Goal: Task Accomplishment & Management: Complete application form

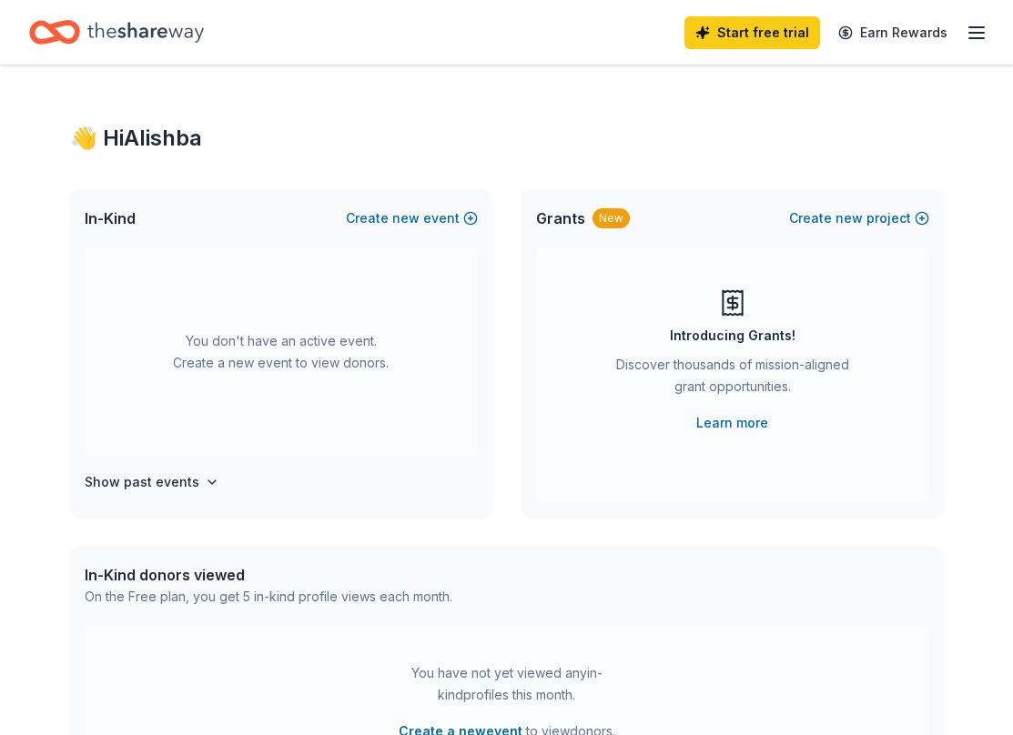
click at [974, 33] on line "button" at bounding box center [976, 33] width 15 height 0
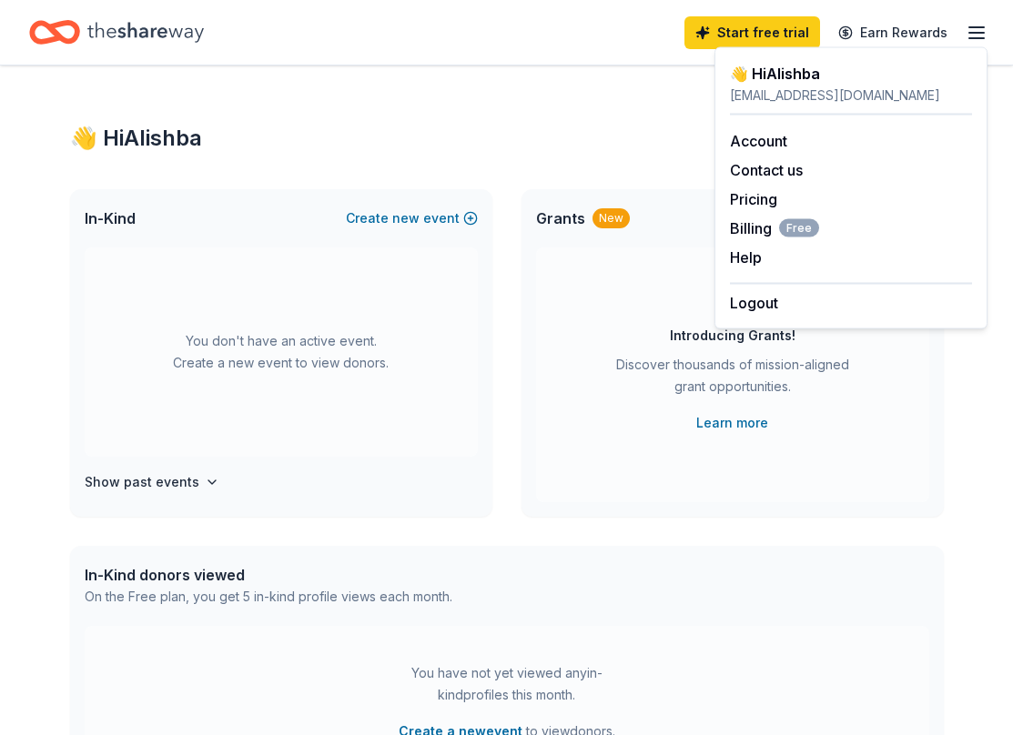
click at [136, 15] on icon "Home" at bounding box center [145, 32] width 116 height 37
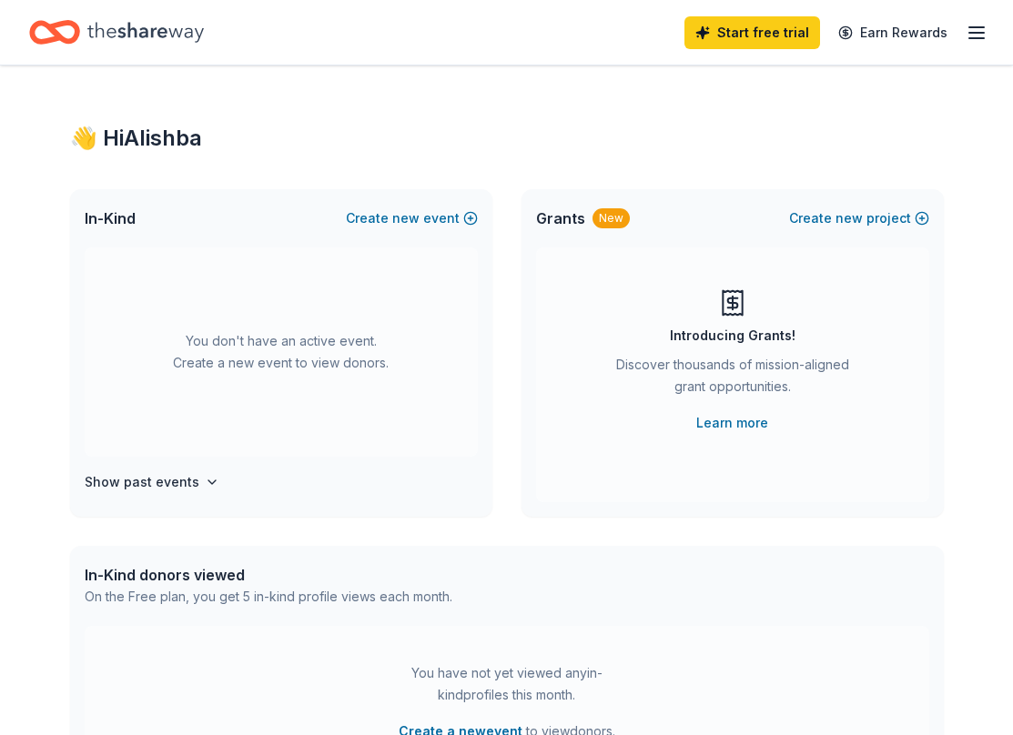
click at [108, 39] on icon "Home" at bounding box center [145, 32] width 116 height 37
click at [966, 33] on icon "button" at bounding box center [976, 33] width 22 height 22
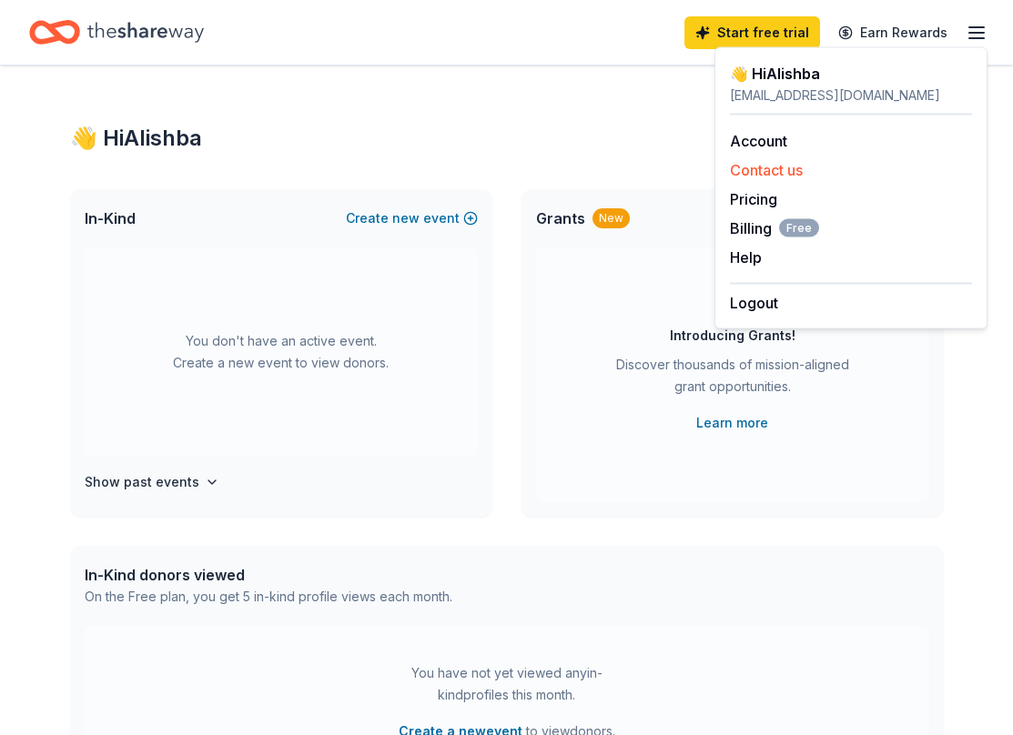
click at [792, 173] on button "Contact us" at bounding box center [766, 170] width 73 height 22
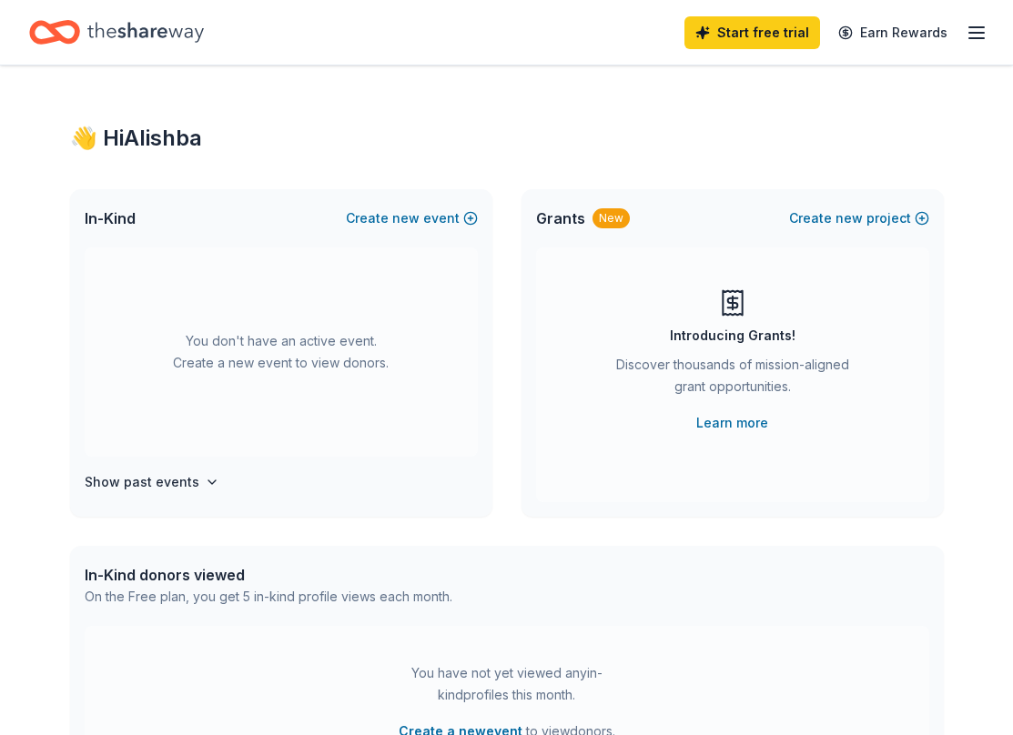
click at [399, 237] on div "In-Kind Create new event" at bounding box center [281, 218] width 422 height 58
click at [393, 202] on div "In-Kind Create new event" at bounding box center [281, 218] width 422 height 58
click at [393, 214] on button "Create new event" at bounding box center [412, 218] width 132 height 22
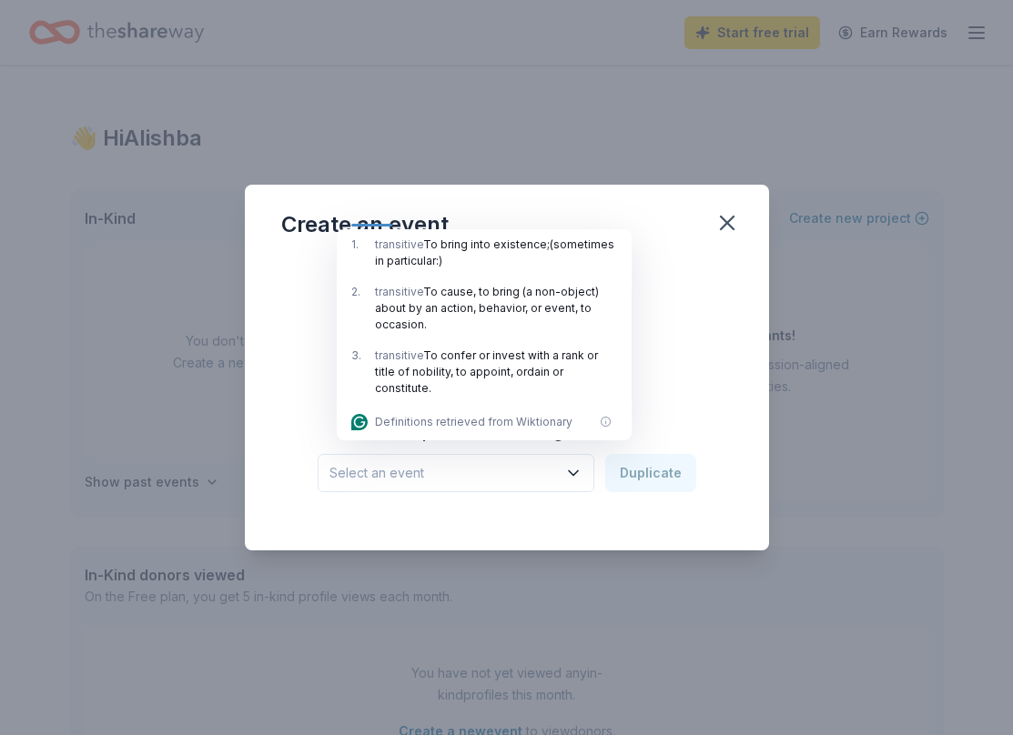
click at [352, 325] on div "2 ." at bounding box center [363, 308] width 24 height 49
click at [325, 319] on div "Create from scratch Continue or Duplicate an existing event Select an event Dup…" at bounding box center [506, 389] width 451 height 264
click at [423, 241] on div "transitive To bring into existence; (sometimes in particular:)" at bounding box center [496, 253] width 242 height 33
click at [424, 203] on div "Create an event" at bounding box center [507, 221] width 524 height 73
click at [425, 219] on div "Create an event" at bounding box center [364, 224] width 167 height 29
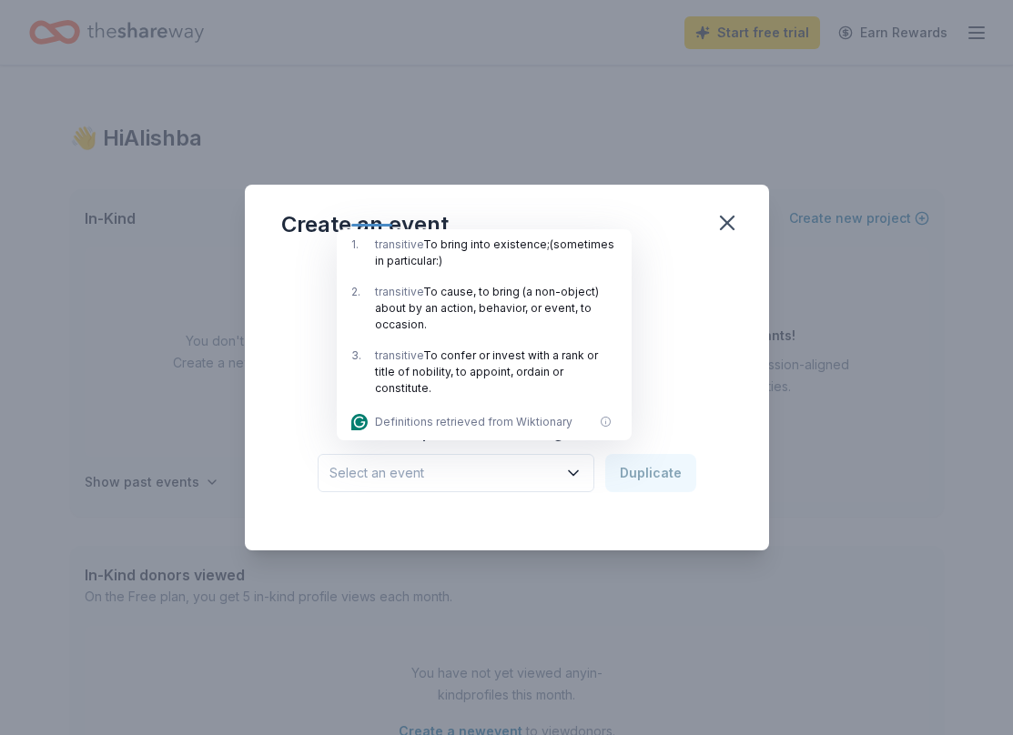
click at [390, 117] on div "Create an event Create from scratch Continue or Duplicate an existing event Sel…" at bounding box center [506, 367] width 1013 height 735
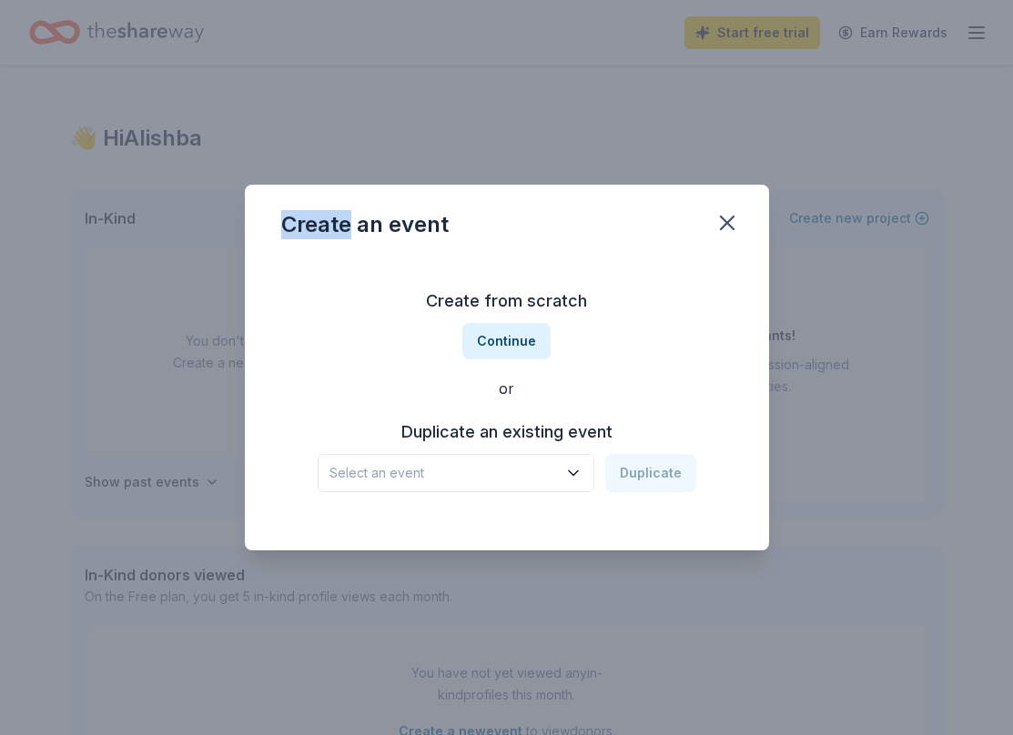
click at [390, 117] on div "Create an event Create from scratch Continue or Duplicate an existing event Sel…" at bounding box center [506, 367] width 1013 height 735
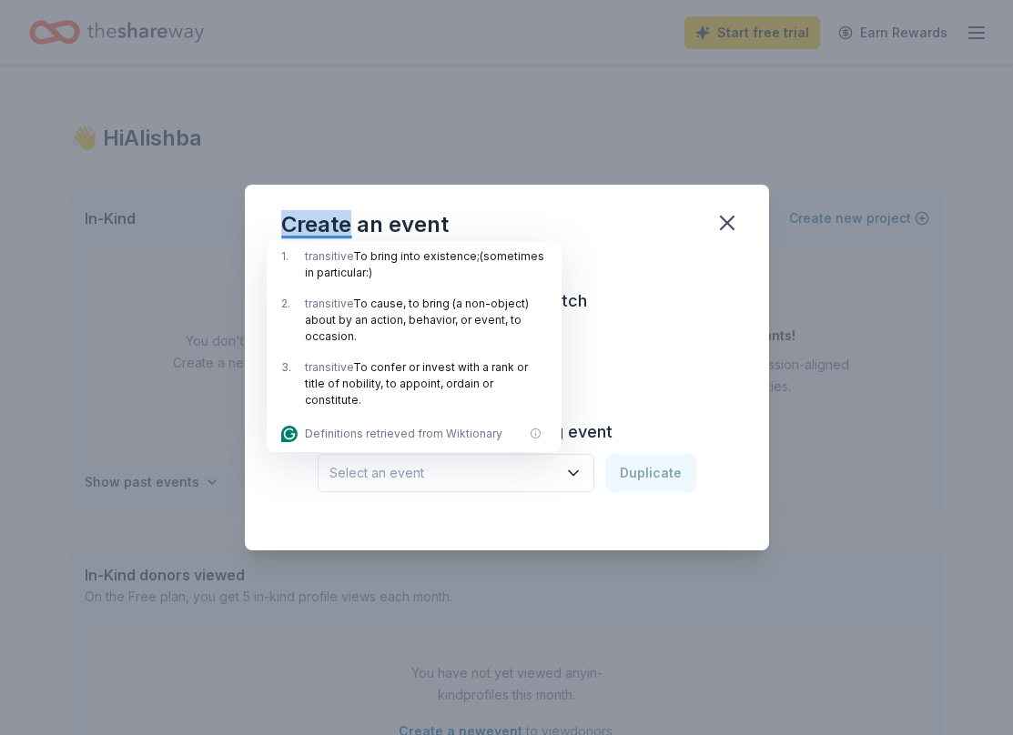
click at [490, 154] on div "Create an event Create from scratch Continue or Duplicate an existing event Sel…" at bounding box center [506, 367] width 1013 height 735
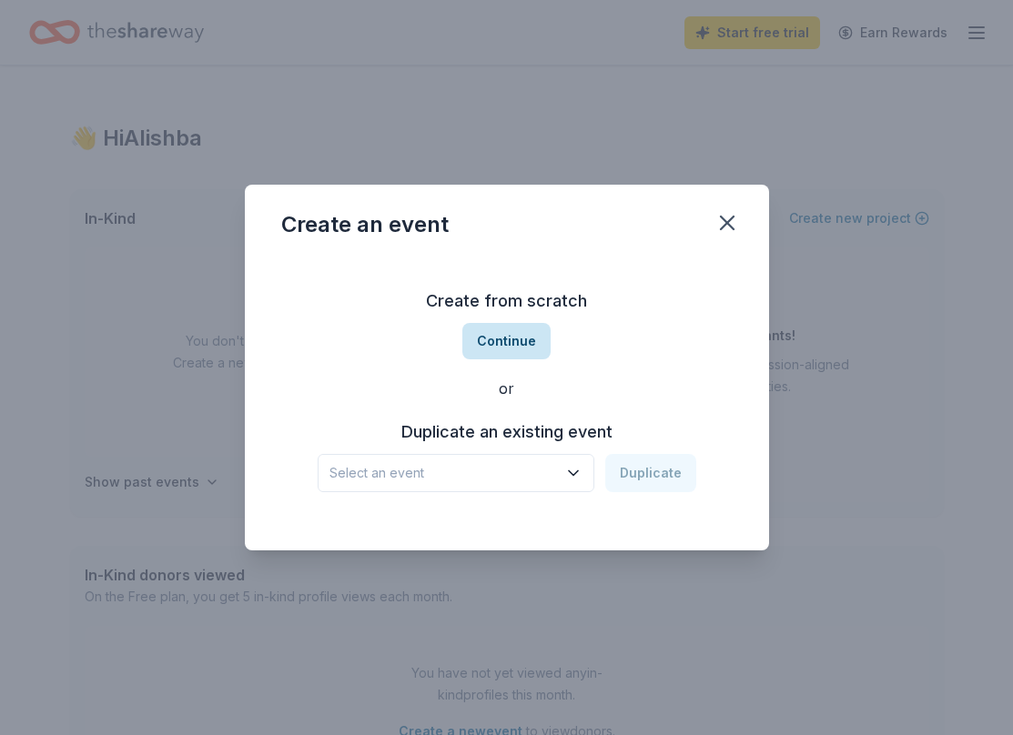
click at [537, 342] on button "Continue" at bounding box center [506, 341] width 88 height 36
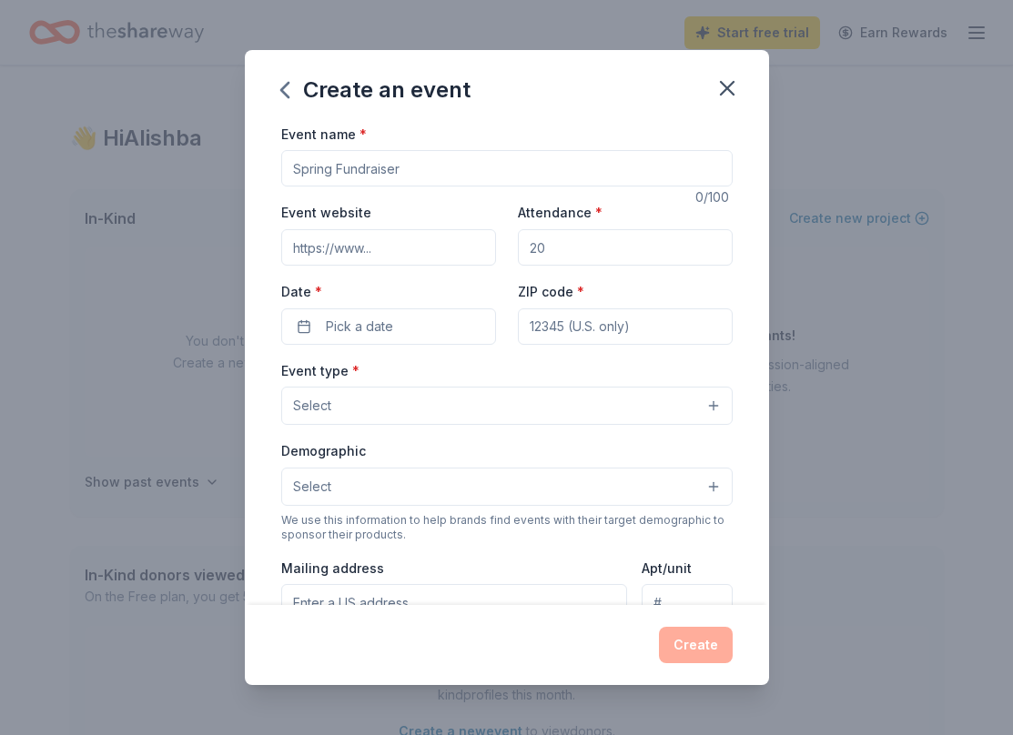
click at [359, 187] on div "Event name * 0 /100 Event website Attendance * Date * Pick a date ZIP code * Ev…" at bounding box center [506, 543] width 451 height 841
click at [347, 173] on input "Event name *" at bounding box center [506, 168] width 451 height 36
type input "MSF For [GEOGRAPHIC_DATA]"
click at [362, 249] on input "Event website" at bounding box center [388, 247] width 215 height 36
type input "[URL][DOMAIN_NAME]"
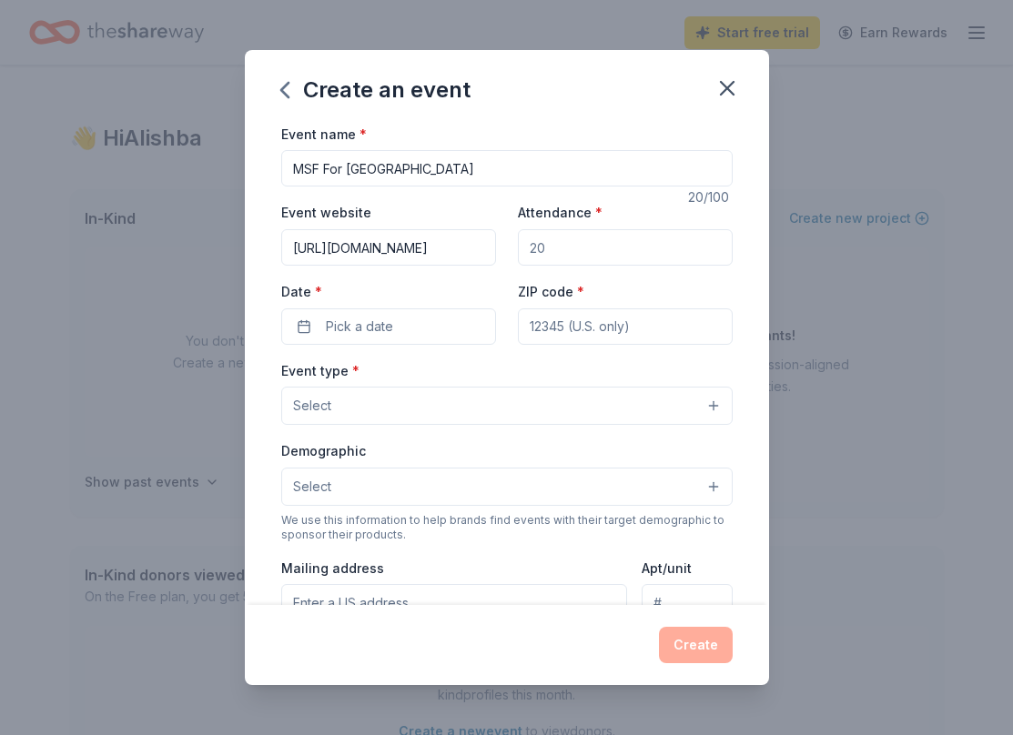
click at [559, 239] on input "Attendance *" at bounding box center [625, 247] width 215 height 36
type input "200"
click at [430, 321] on button "Pick a date" at bounding box center [388, 326] width 215 height 36
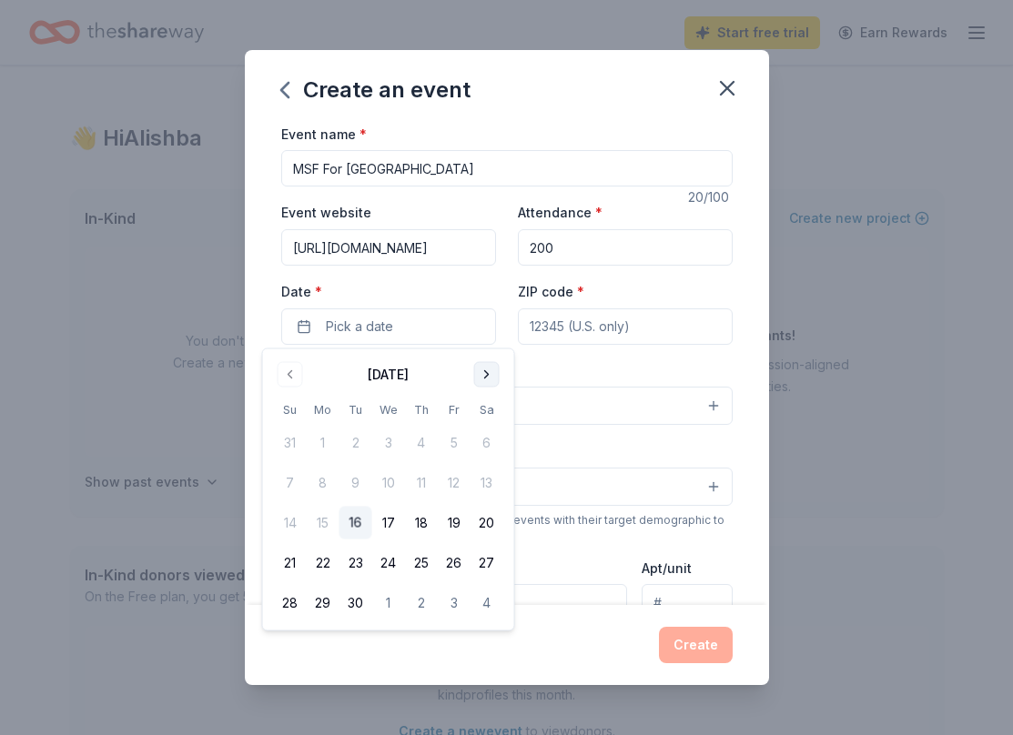
click at [491, 366] on button "Go to next month" at bounding box center [486, 374] width 25 height 25
click at [315, 529] on button "10" at bounding box center [323, 523] width 33 height 33
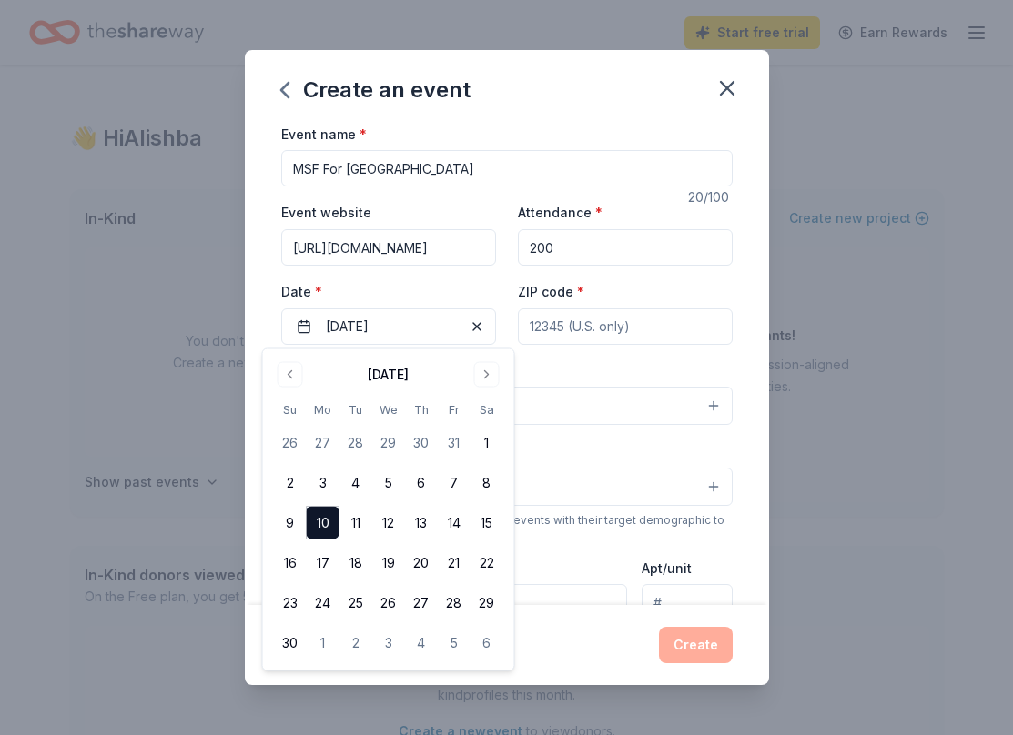
click at [563, 346] on div "Event name * MSF For [GEOGRAPHIC_DATA] 20 /100 Event website [URL][DOMAIN_NAME]…" at bounding box center [506, 543] width 451 height 841
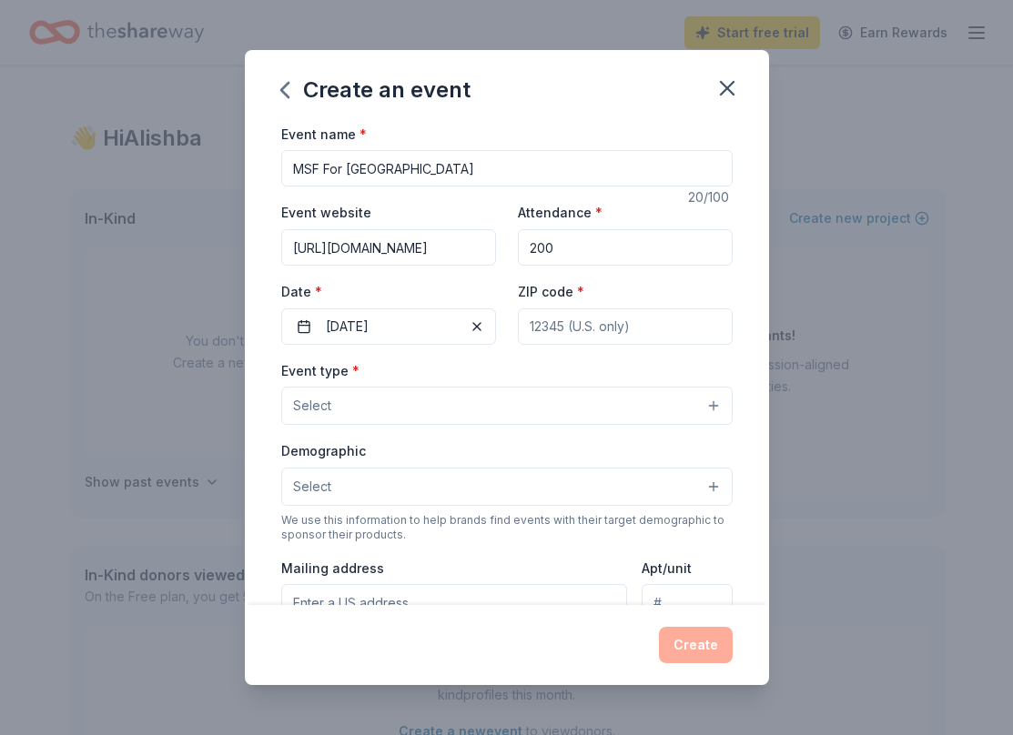
click at [564, 331] on input "ZIP code *" at bounding box center [625, 326] width 215 height 36
type input "60660"
click at [399, 408] on button "Select" at bounding box center [506, 406] width 451 height 38
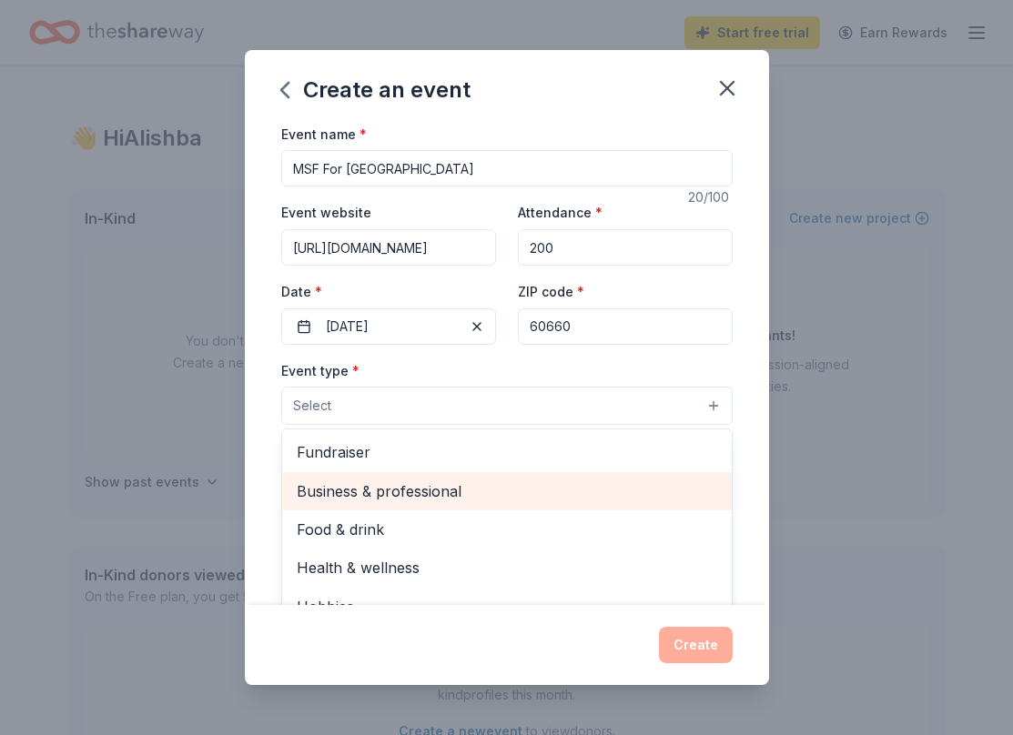
scroll to position [61, 0]
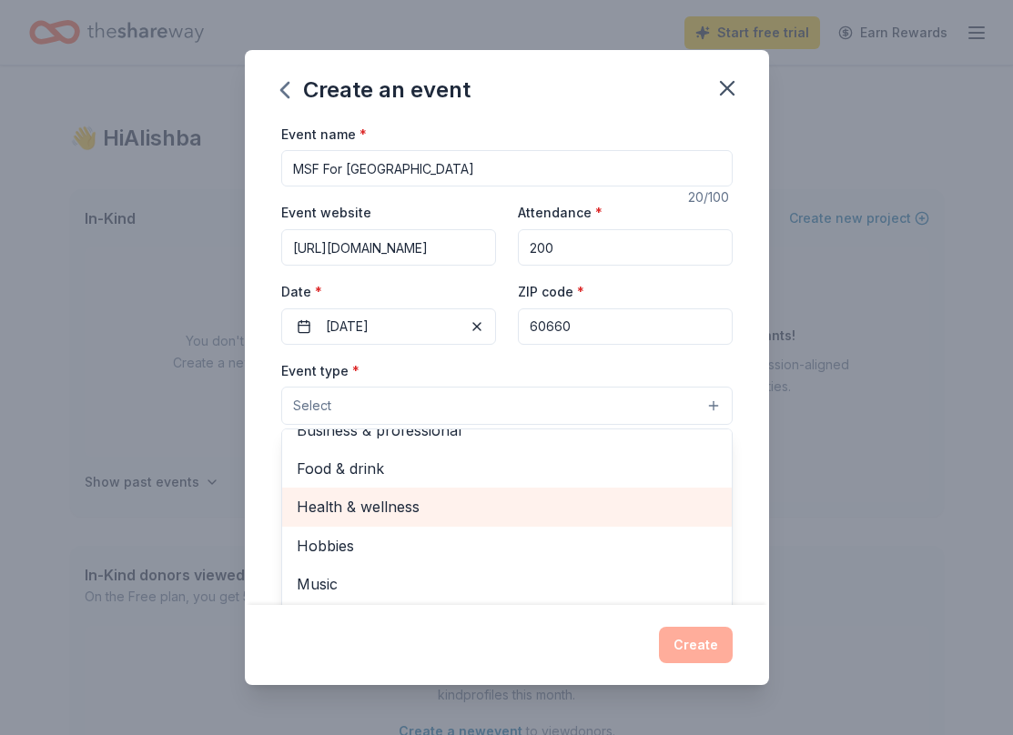
click at [370, 500] on span "Health & wellness" at bounding box center [507, 507] width 420 height 24
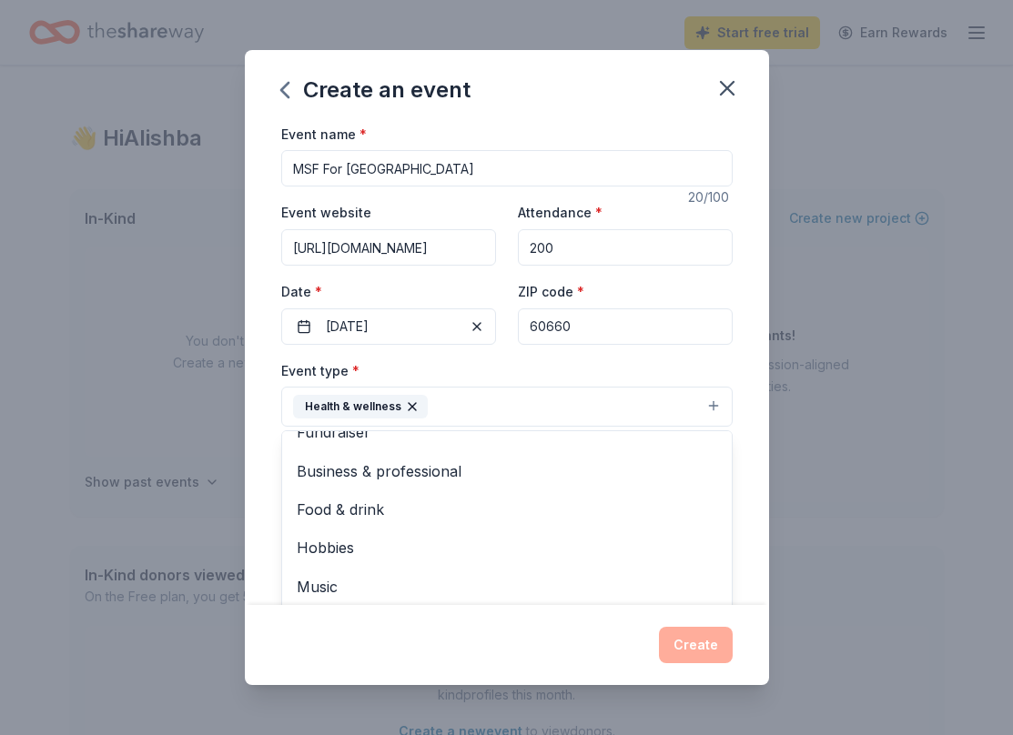
click at [360, 357] on div "Event name * MSF For [GEOGRAPHIC_DATA] 20 /100 Event website [URL][DOMAIN_NAME]…" at bounding box center [506, 544] width 451 height 842
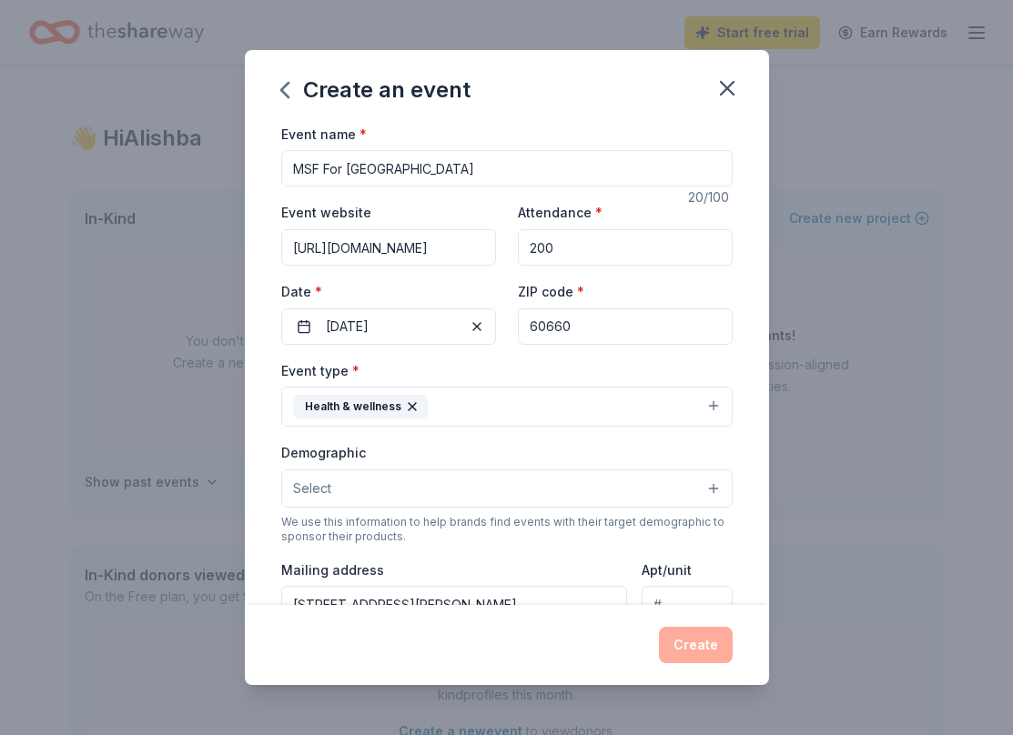
scroll to position [98, 0]
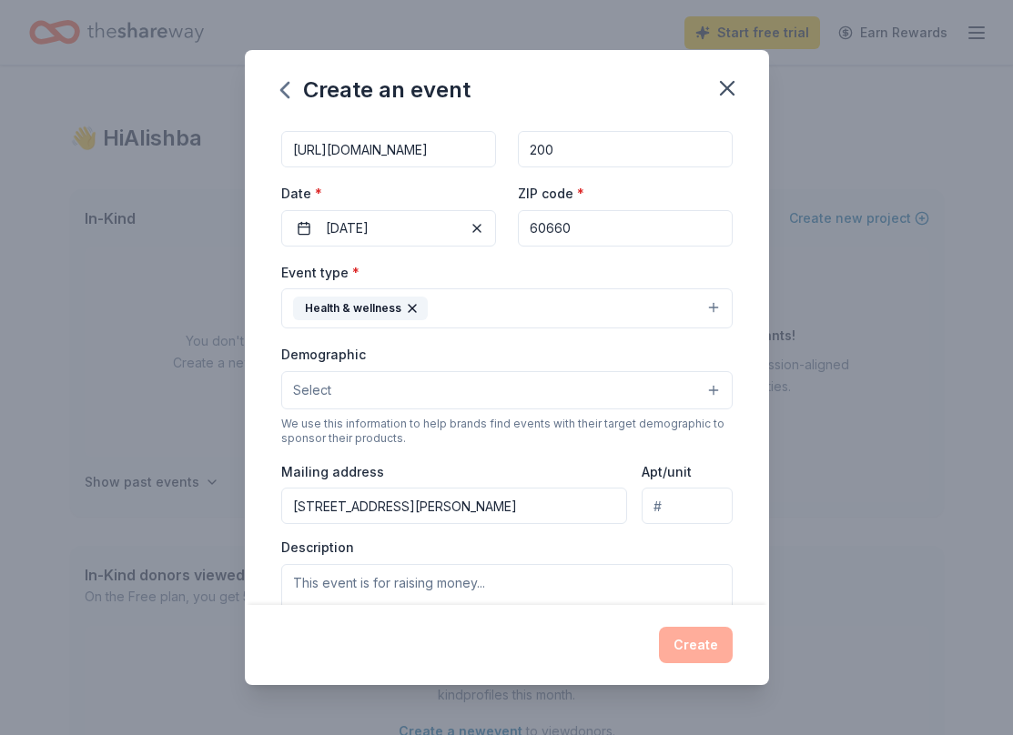
click at [348, 384] on button "Select" at bounding box center [506, 390] width 451 height 38
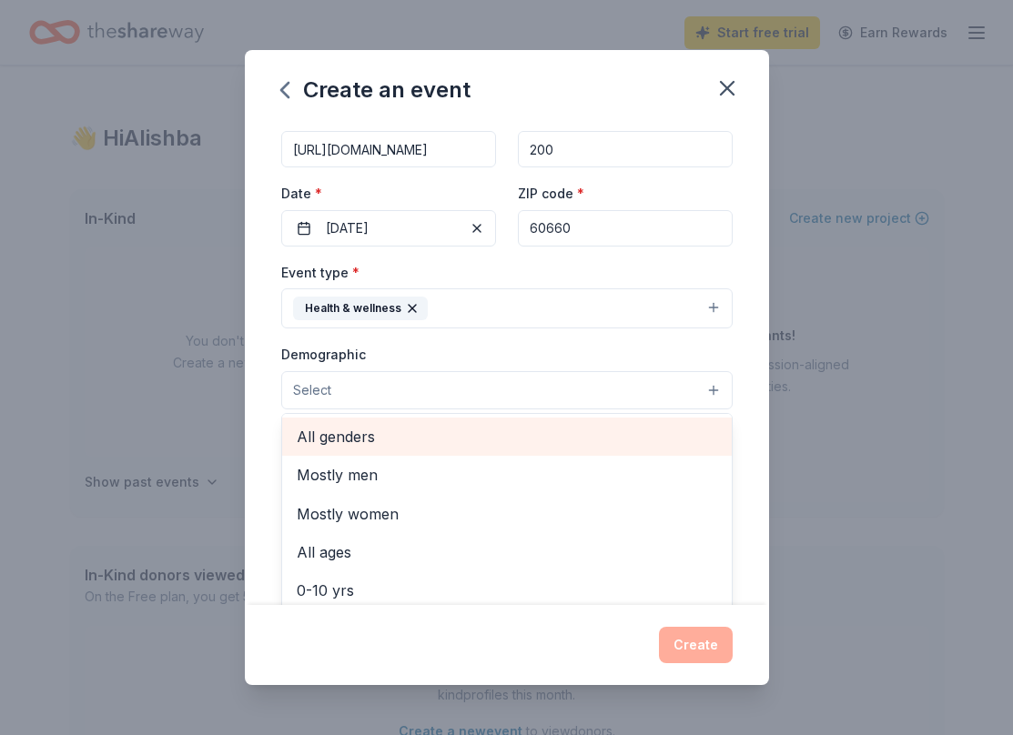
click at [348, 429] on span "All genders" at bounding box center [507, 437] width 420 height 24
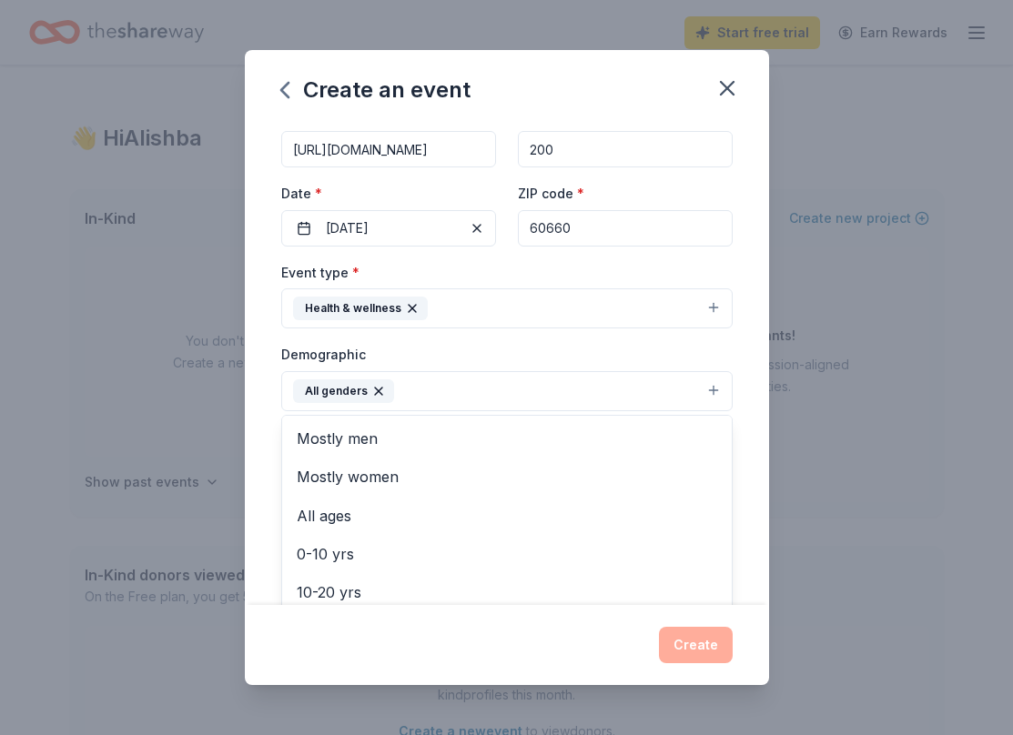
click at [307, 359] on div "Demographic All genders Mostly men Mostly women All ages [DEMOGRAPHIC_DATA] yrs…" at bounding box center [506, 377] width 451 height 68
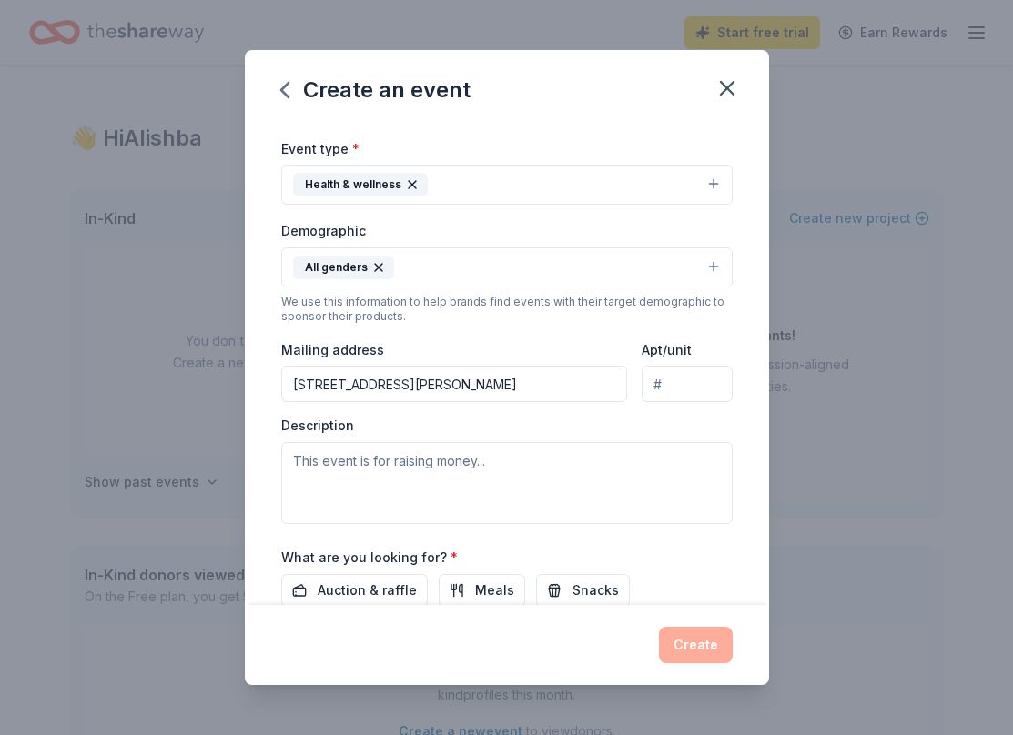
scroll to position [226, 0]
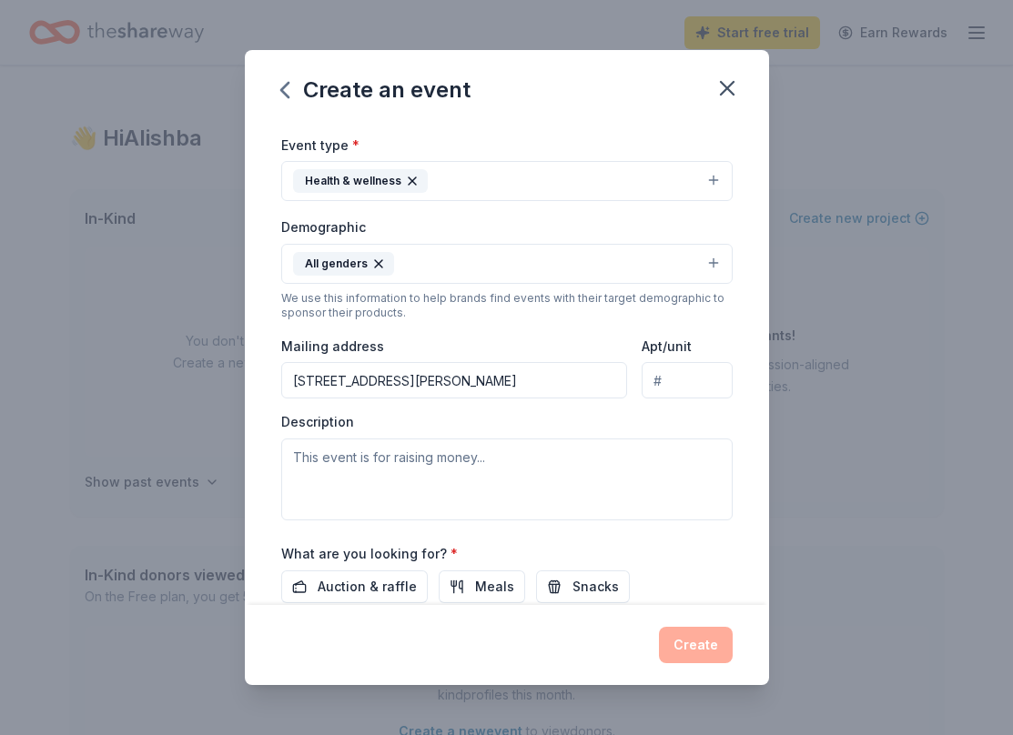
click at [529, 372] on input "[STREET_ADDRESS][PERSON_NAME]" at bounding box center [454, 380] width 347 height 36
type input "[STREET_ADDRESS][DEMOGRAPHIC_DATA]"
click at [677, 380] on input "Apt/unit" at bounding box center [686, 380] width 90 height 36
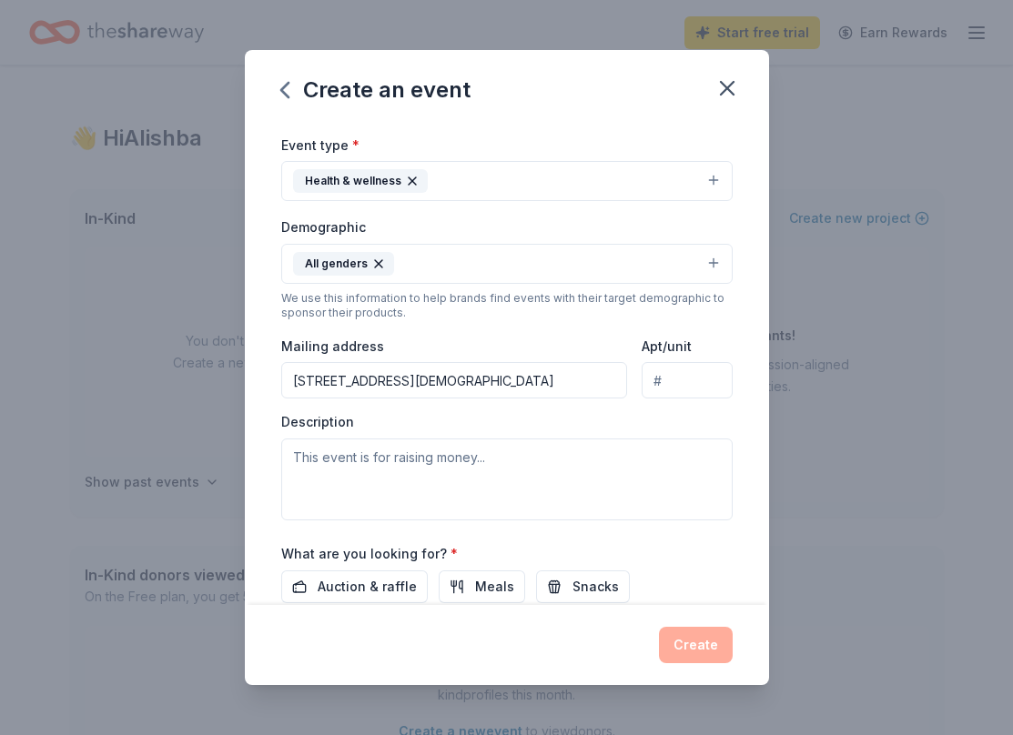
scroll to position [314, 0]
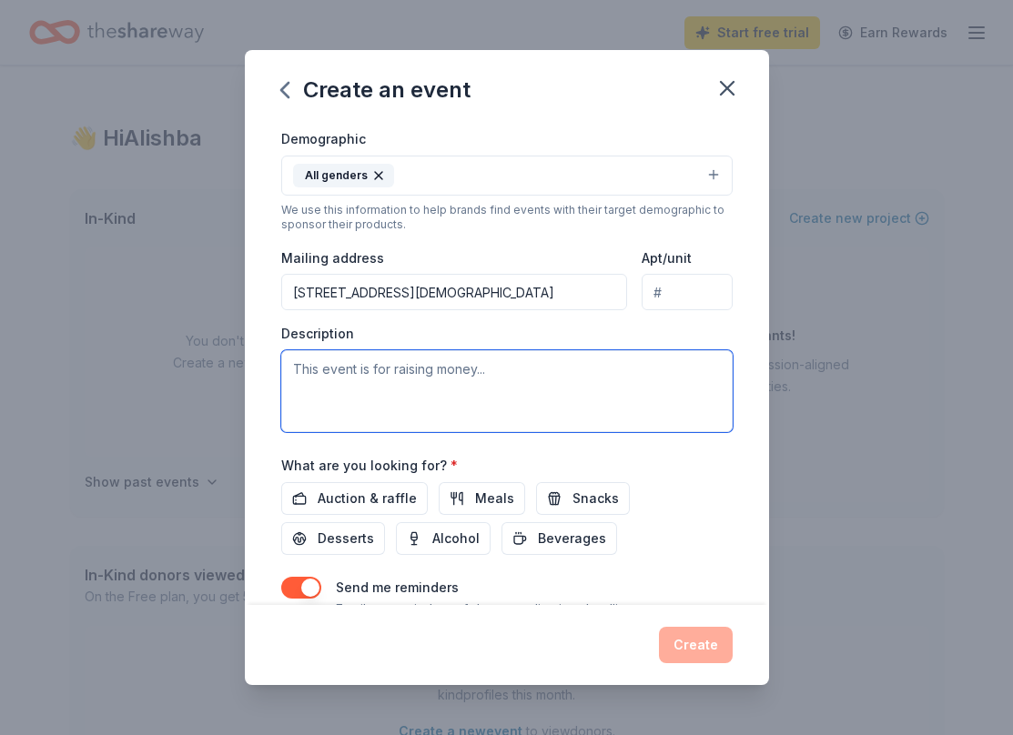
click at [414, 367] on textarea at bounding box center [506, 391] width 451 height 82
paste textarea "Friends of MSF [PERSON_NAME], the Loyola University Chicago student chapter of …"
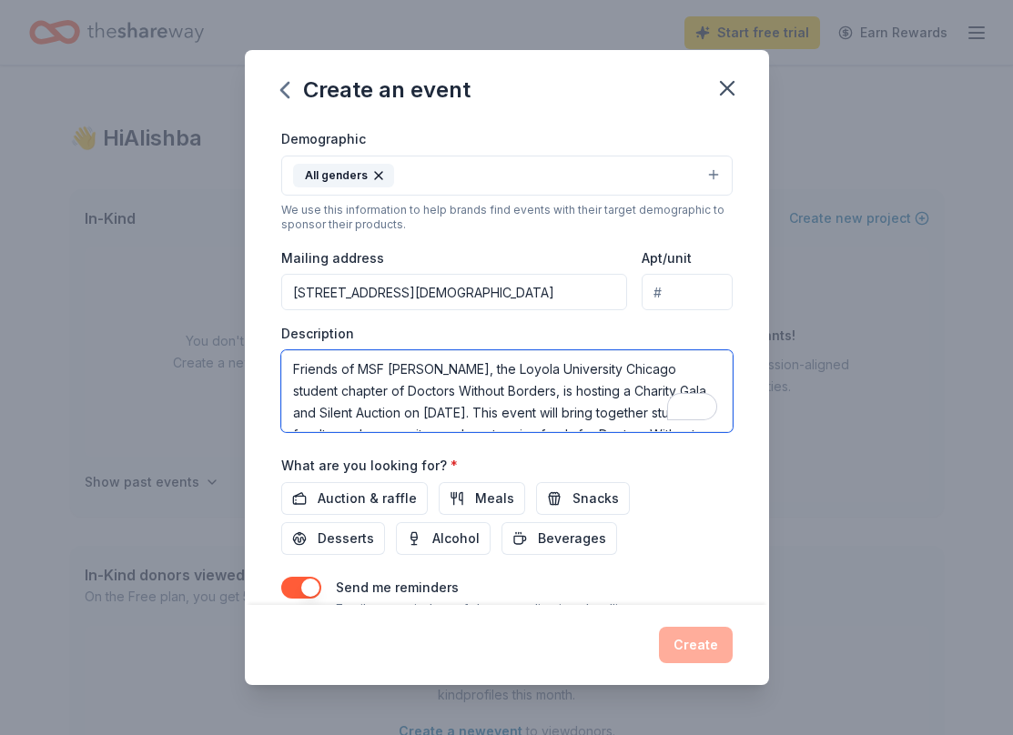
scroll to position [229, 0]
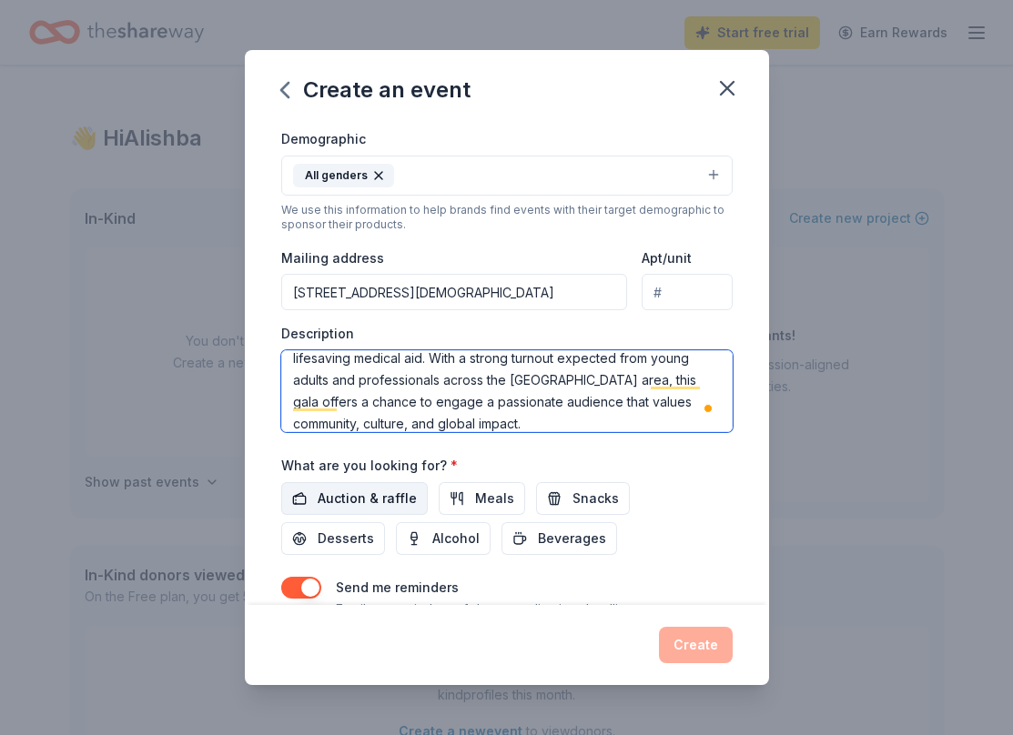
type textarea "Friends of MSF [PERSON_NAME], the Loyola University Chicago student chapter of …"
click at [364, 502] on span "Auction & raffle" at bounding box center [367, 499] width 99 height 22
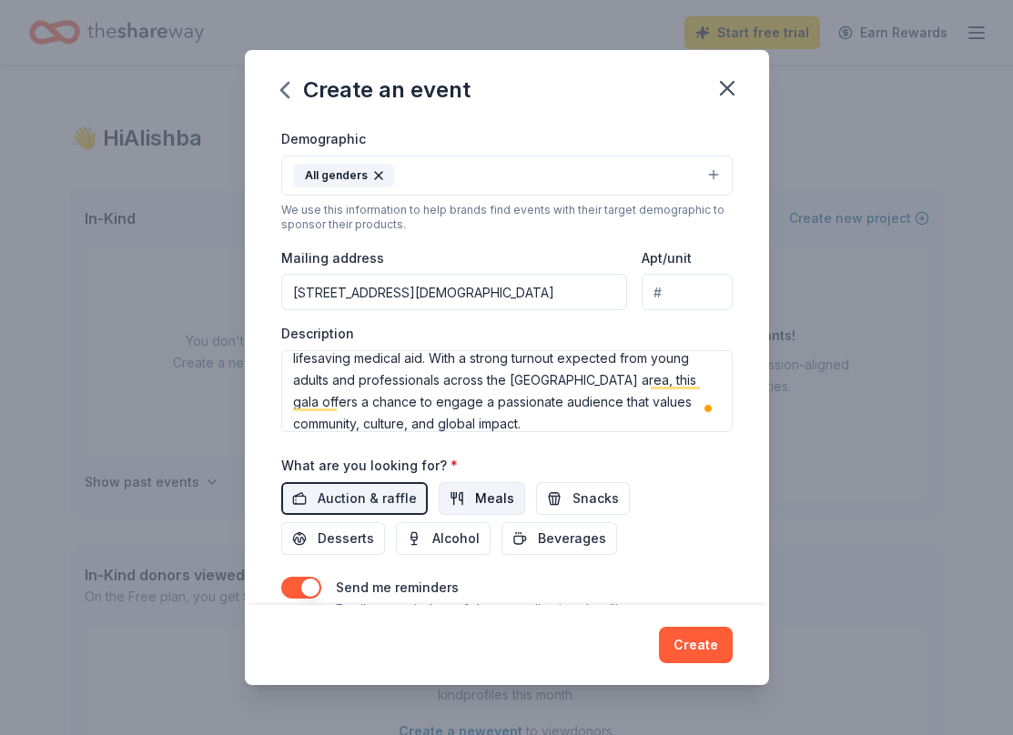
click at [491, 502] on span "Meals" at bounding box center [494, 499] width 39 height 22
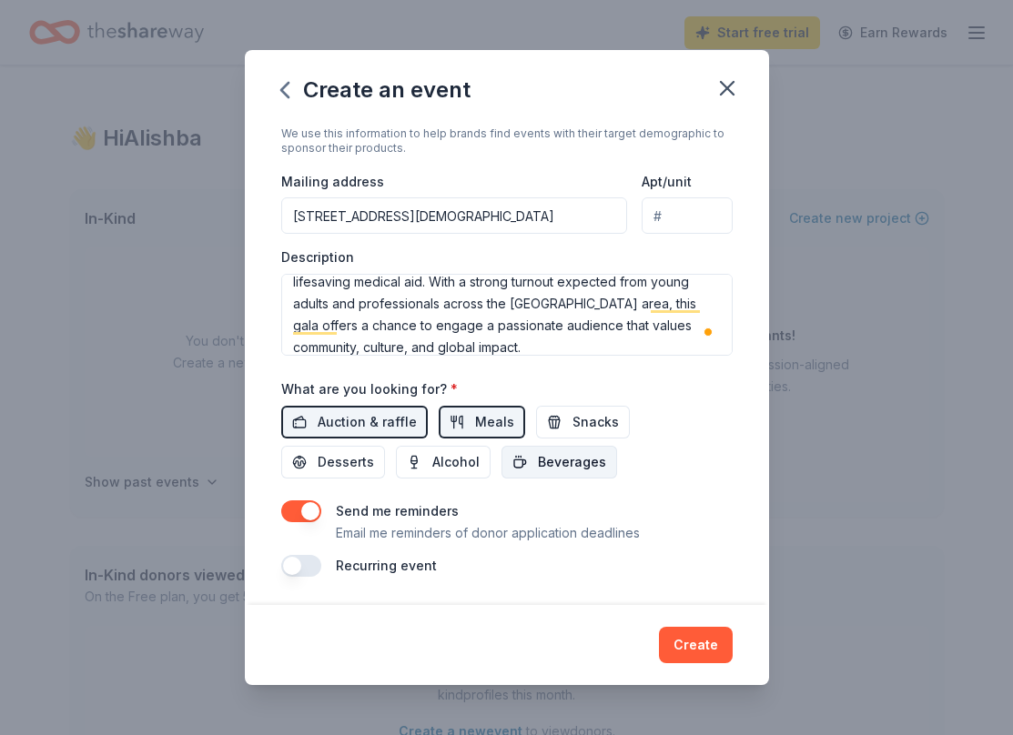
click at [538, 466] on span "Beverages" at bounding box center [572, 462] width 68 height 22
click at [319, 511] on button "button" at bounding box center [301, 511] width 40 height 22
click at [692, 640] on button "Create" at bounding box center [696, 645] width 74 height 36
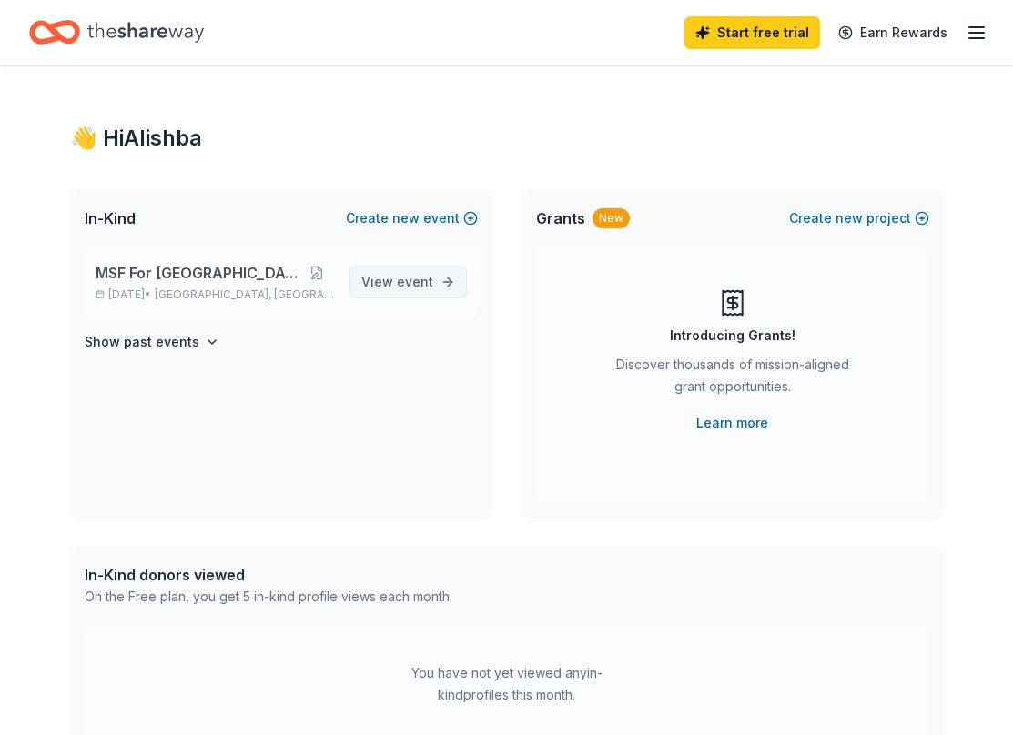
click at [413, 294] on link "View event" at bounding box center [407, 282] width 117 height 33
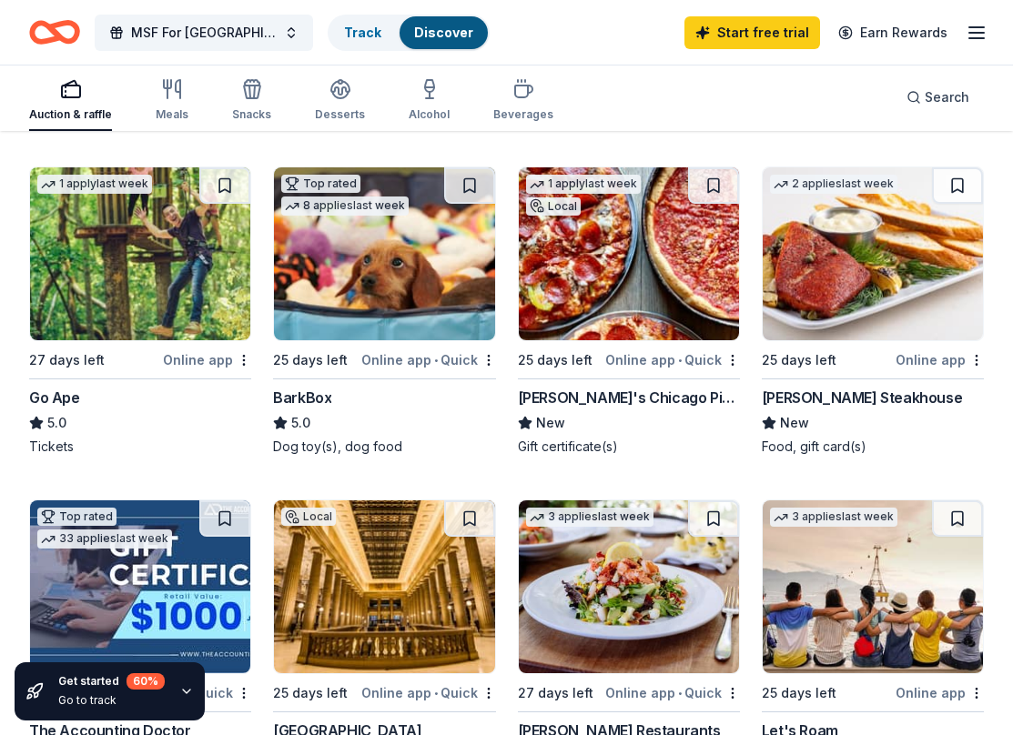
scroll to position [521, 0]
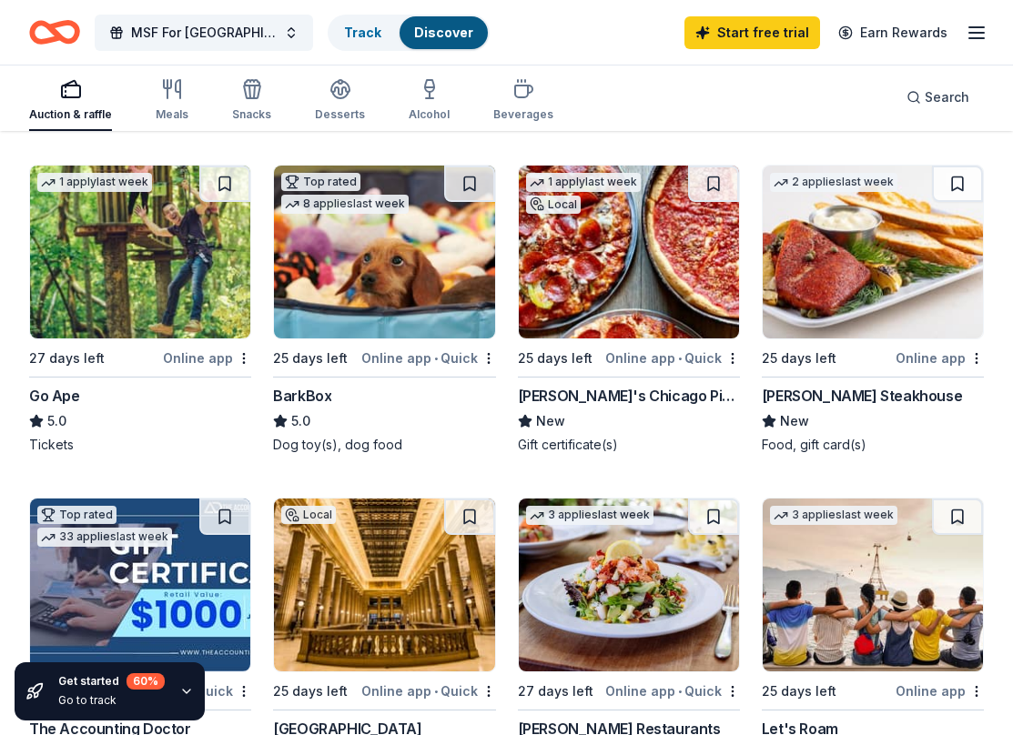
click at [136, 287] on img at bounding box center [140, 252] width 220 height 173
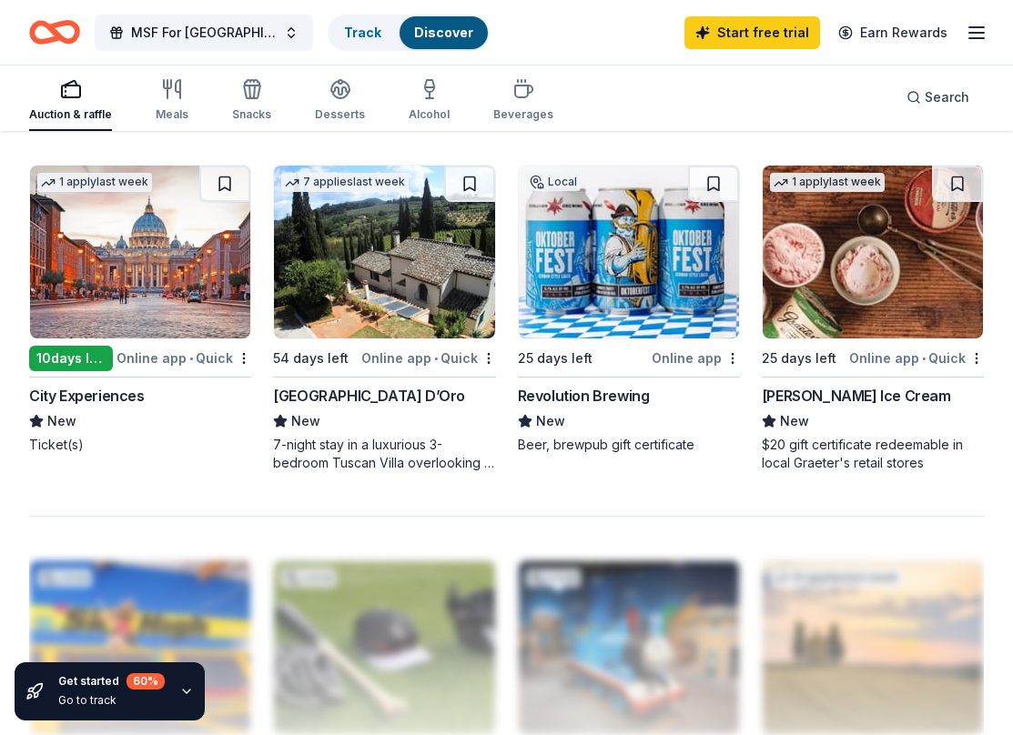
scroll to position [1570, 0]
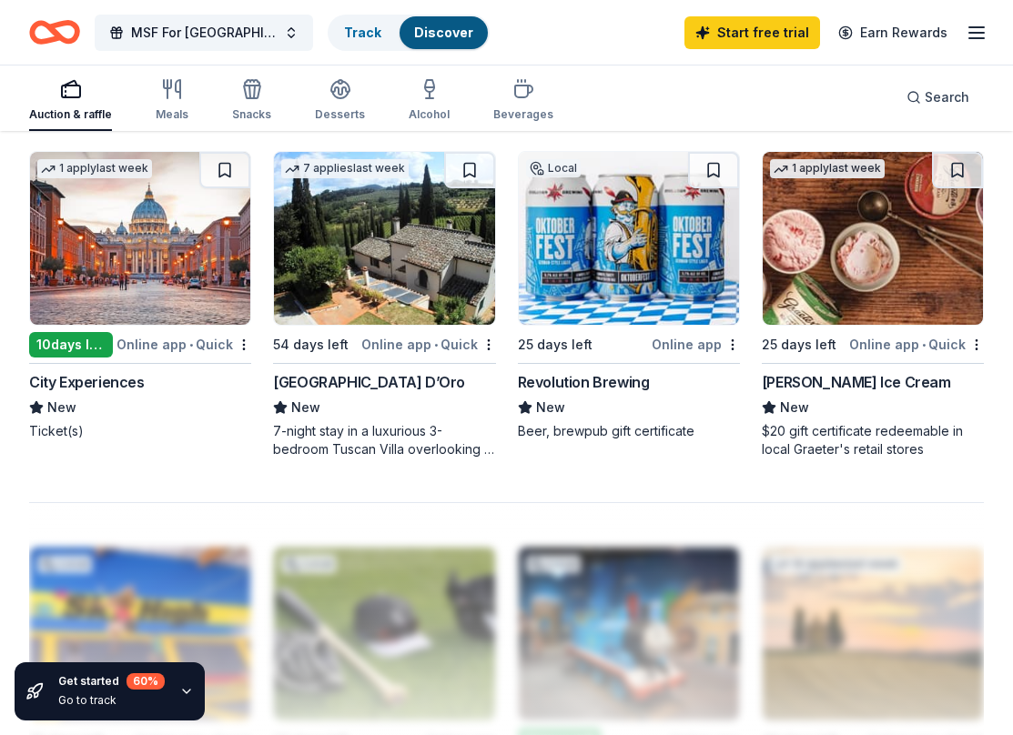
click at [156, 257] on img at bounding box center [140, 238] width 220 height 173
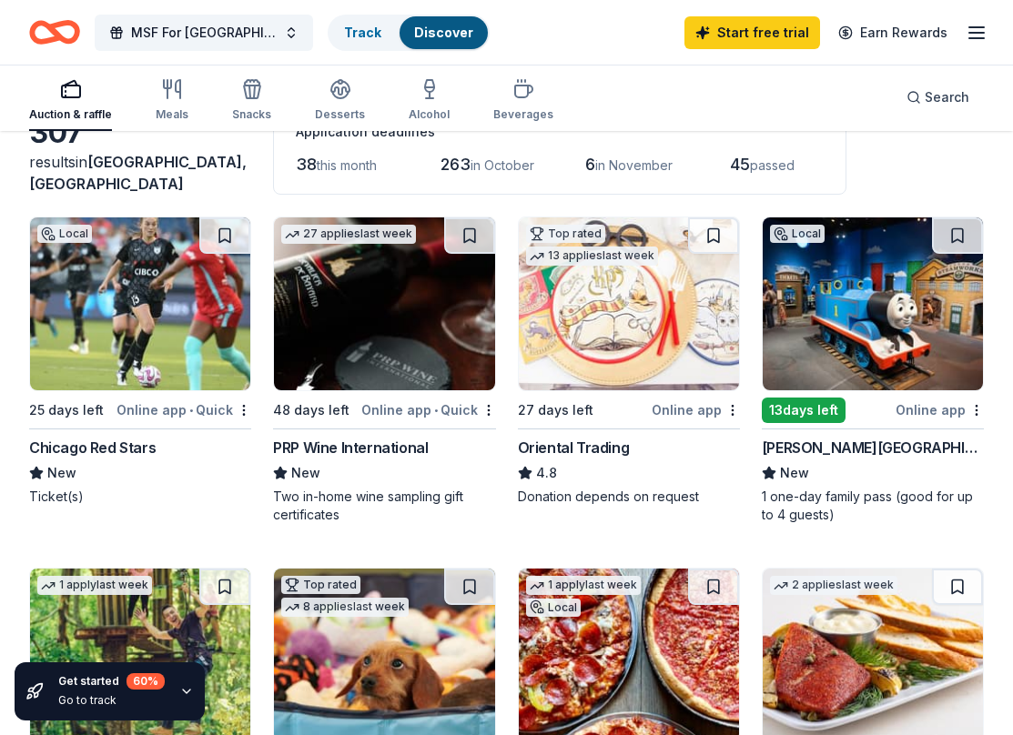
scroll to position [0, 0]
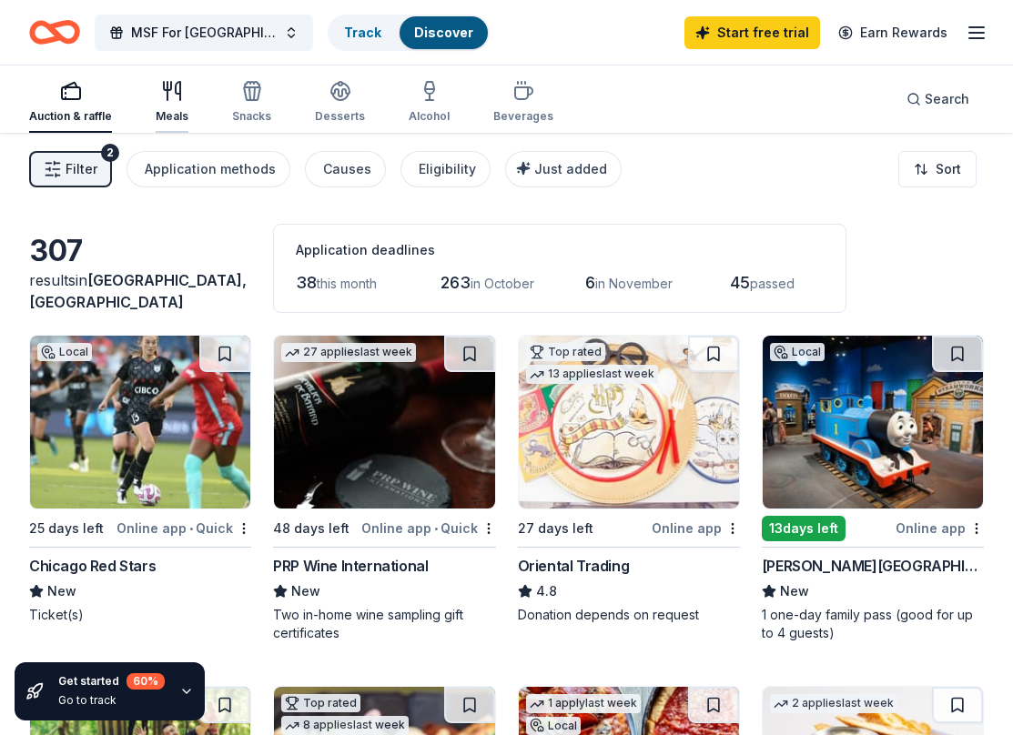
click at [171, 109] on div "Meals" at bounding box center [172, 116] width 33 height 15
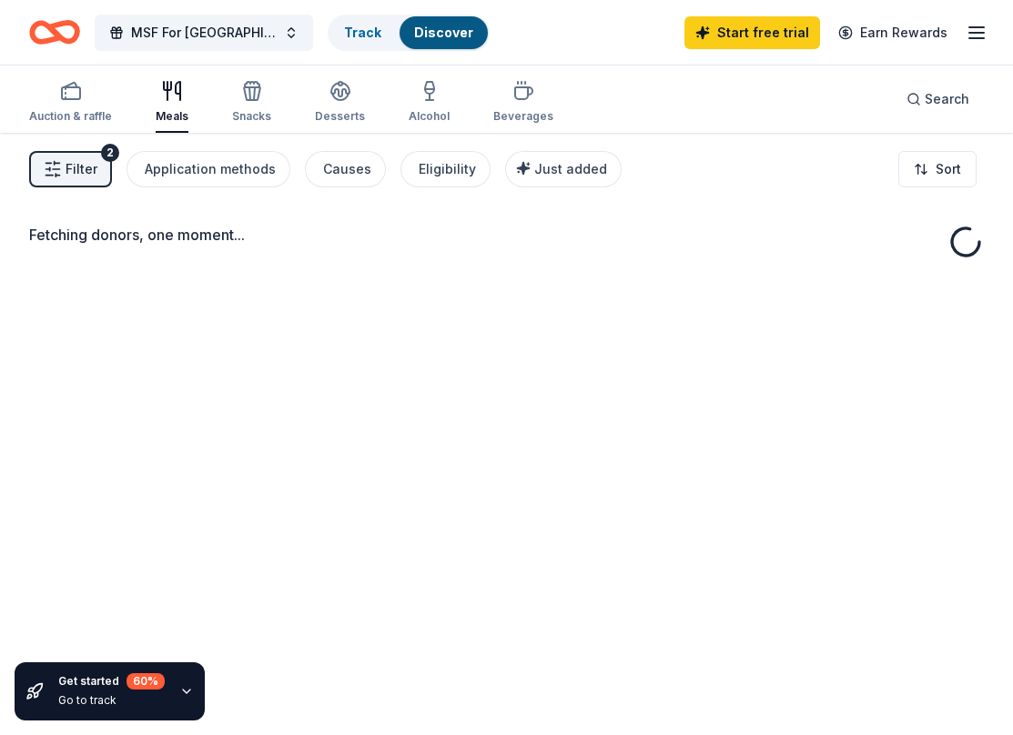
click at [93, 174] on span "Filter" at bounding box center [82, 169] width 32 height 22
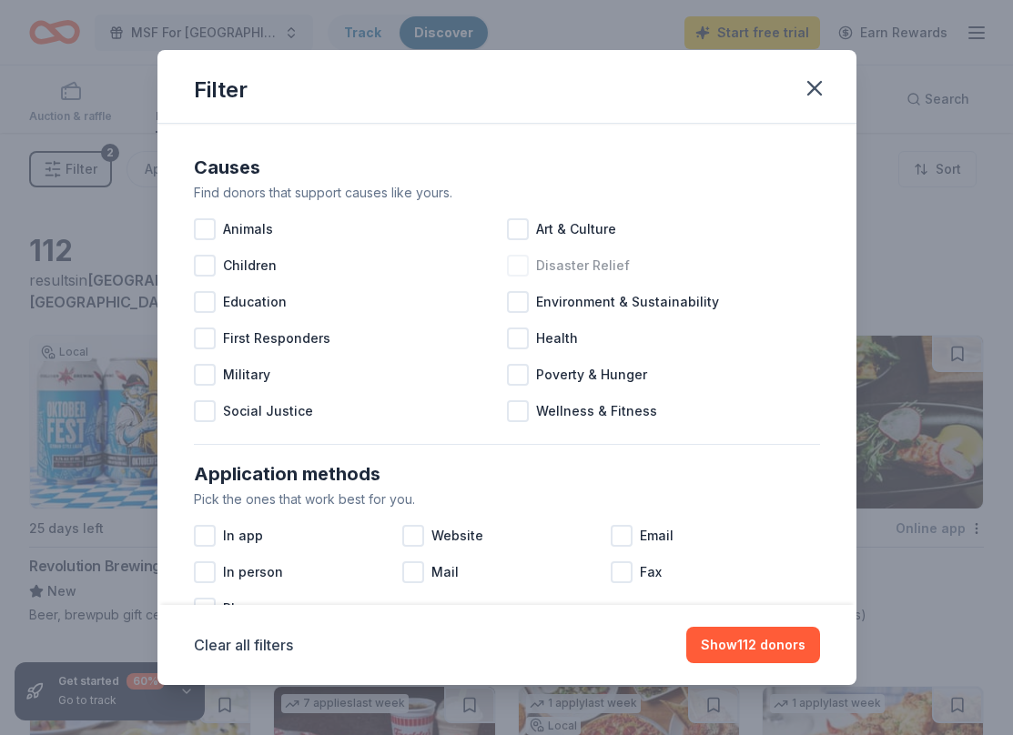
click at [519, 274] on div at bounding box center [518, 266] width 22 height 22
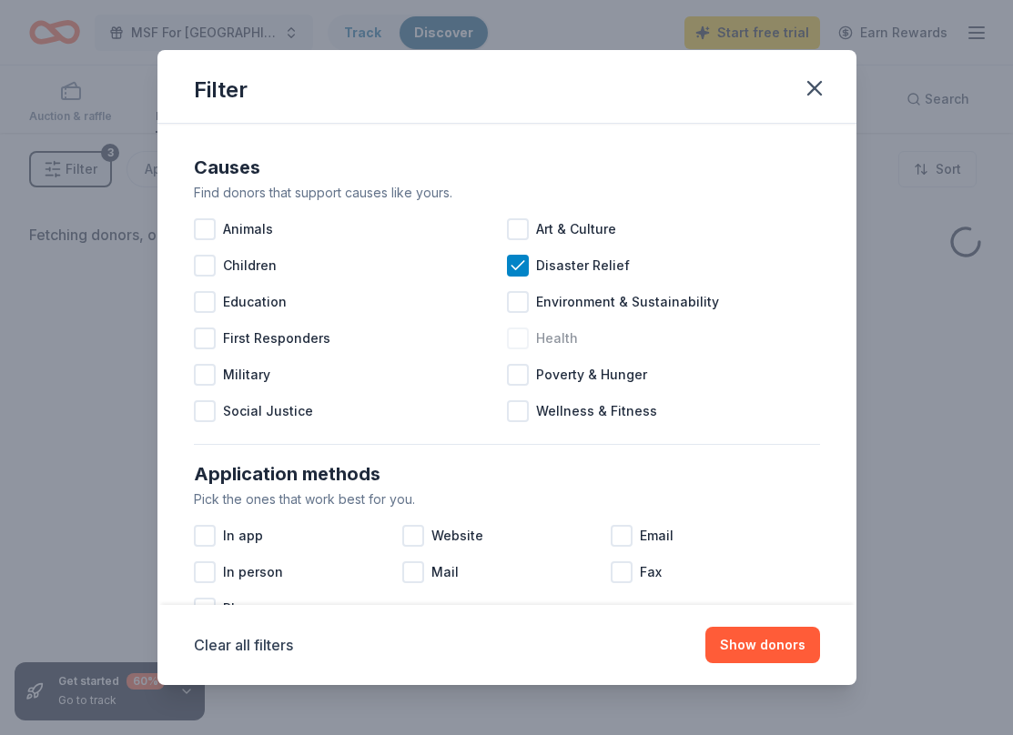
click at [520, 339] on div at bounding box center [518, 339] width 22 height 22
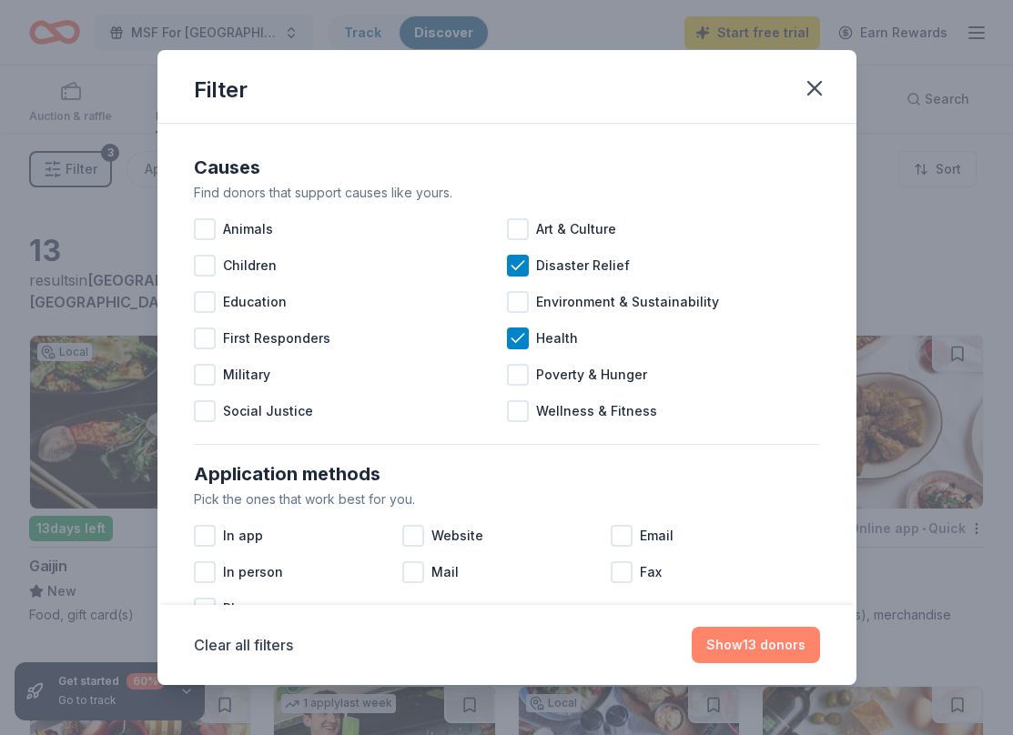
click at [774, 648] on button "Show 13 donors" at bounding box center [755, 645] width 128 height 36
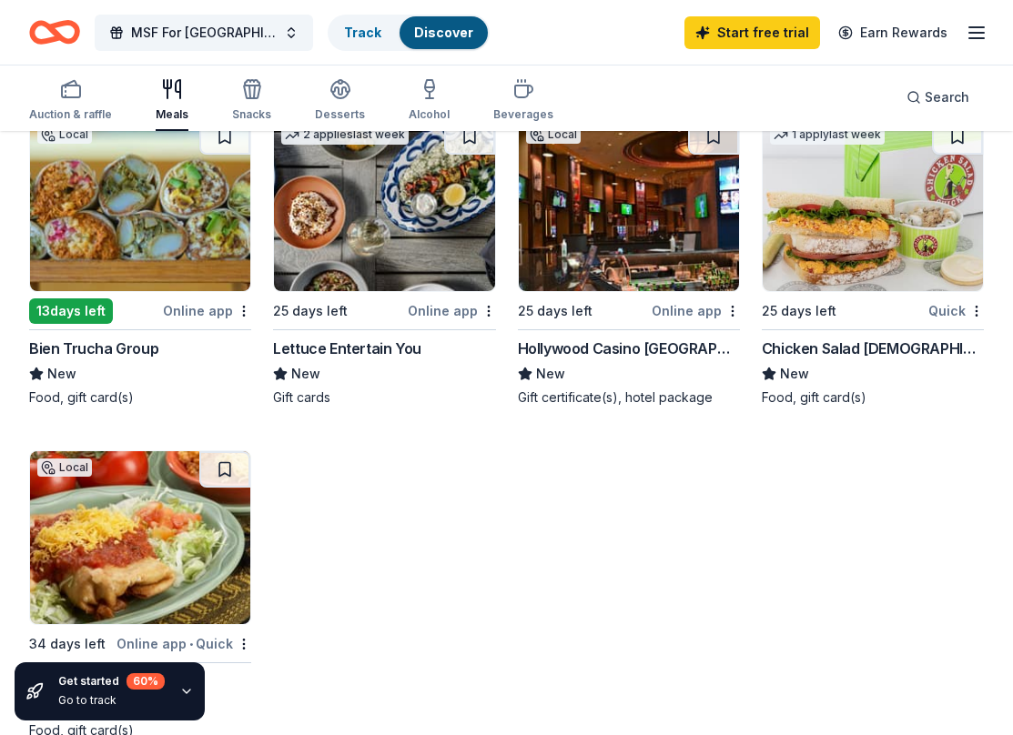
scroll to position [921, 0]
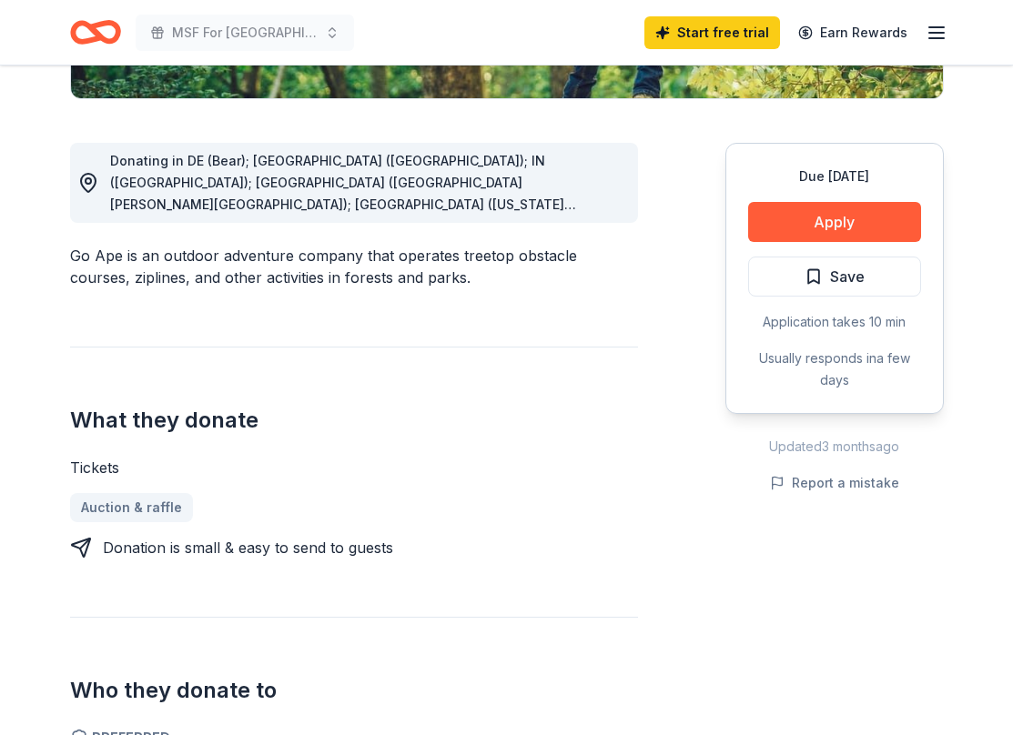
scroll to position [472, 0]
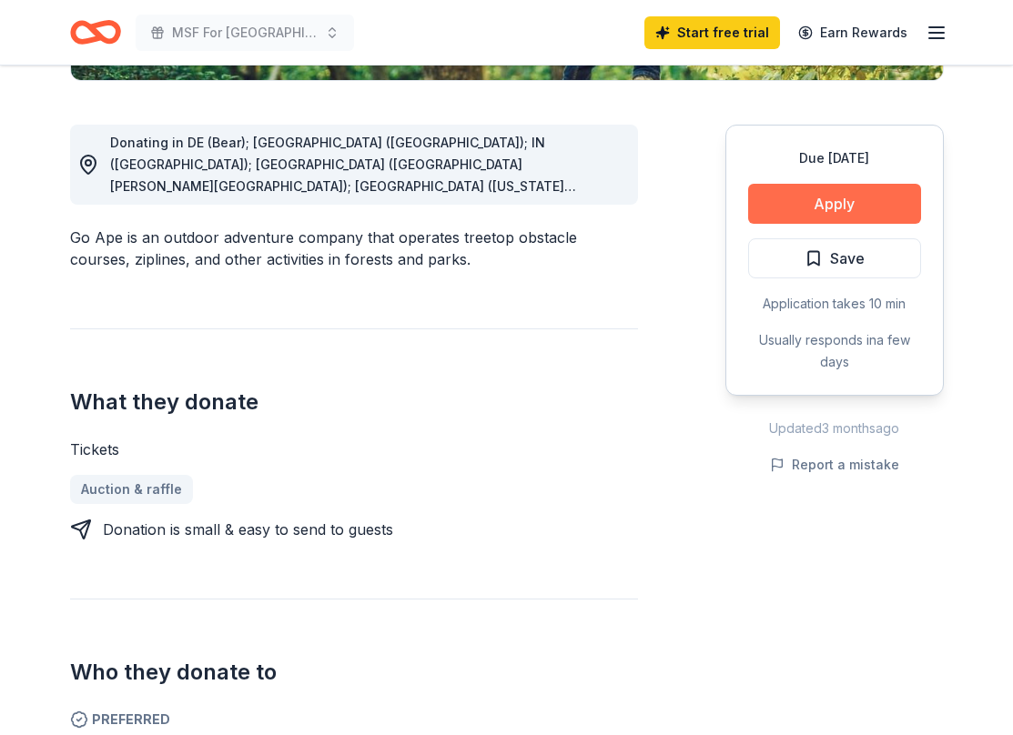
click at [790, 215] on button "Apply" at bounding box center [834, 204] width 173 height 40
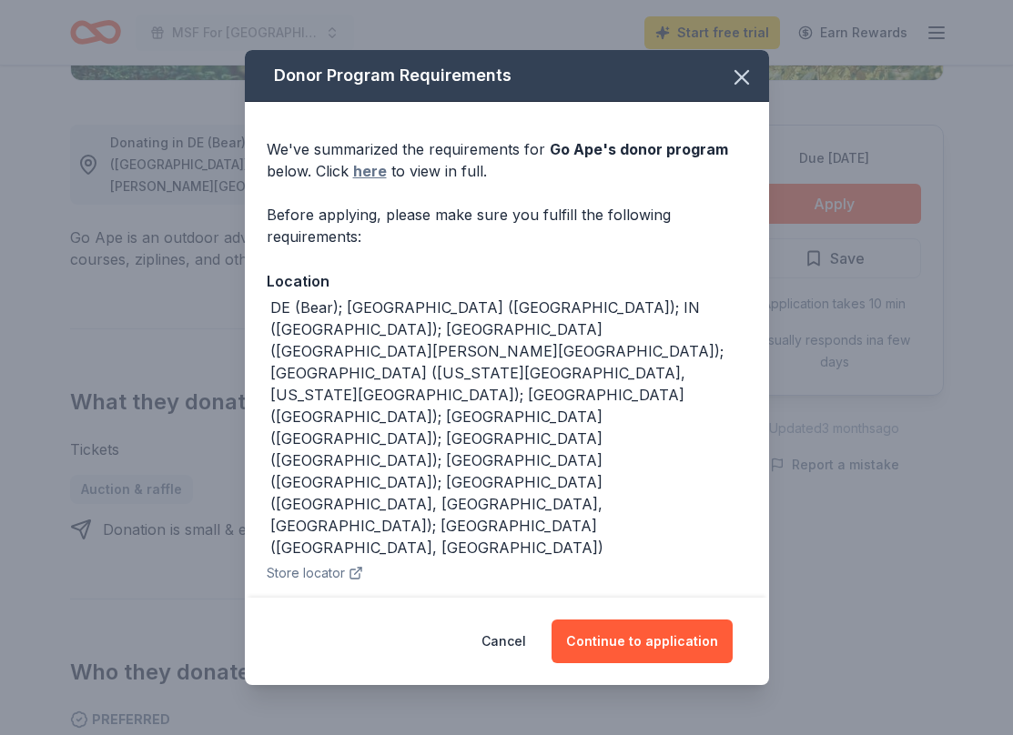
click at [378, 172] on link "here" at bounding box center [370, 171] width 34 height 22
click at [623, 622] on button "Continue to application" at bounding box center [641, 642] width 181 height 44
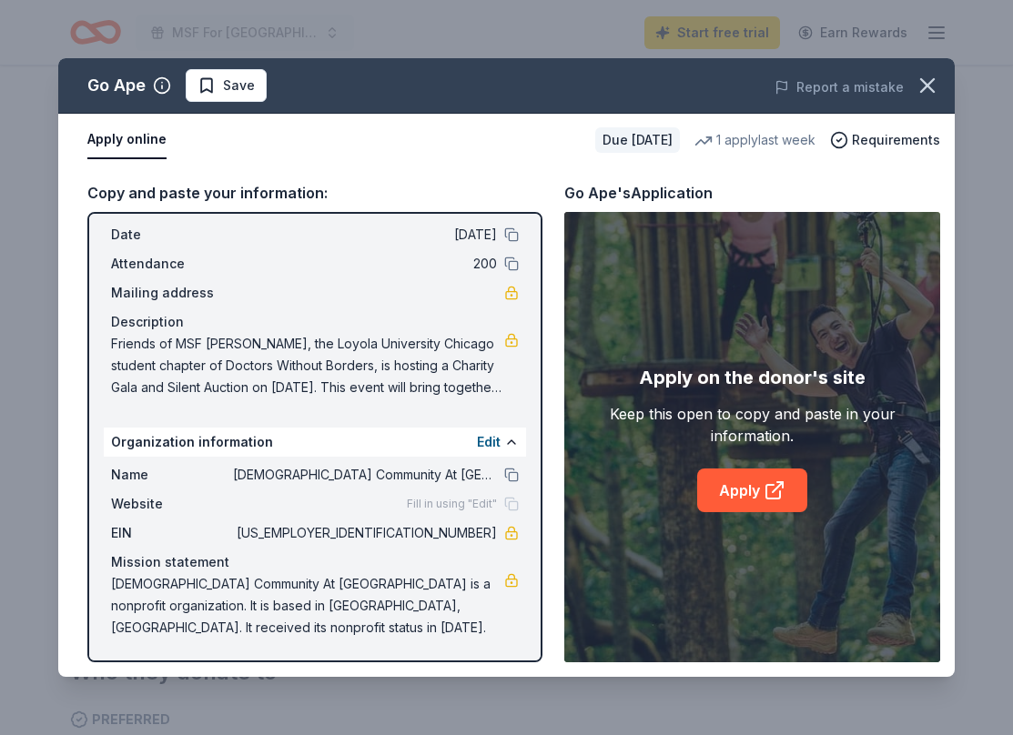
scroll to position [0, 0]
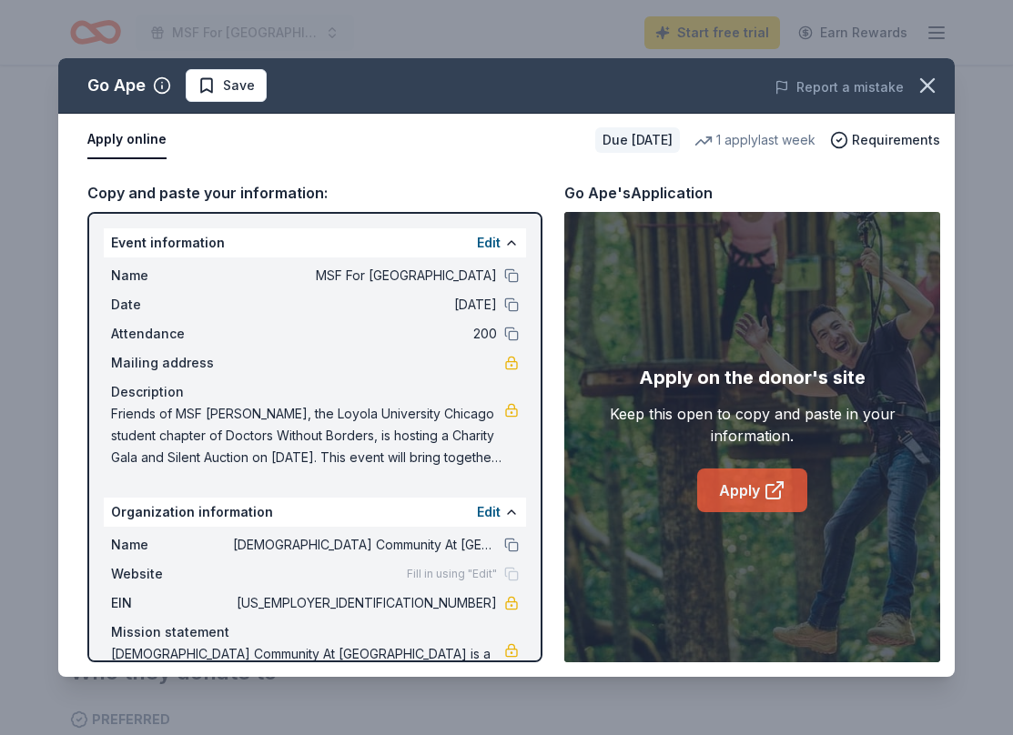
click at [751, 493] on link "Apply" at bounding box center [752, 491] width 110 height 44
click at [927, 92] on icon "button" at bounding box center [926, 85] width 25 height 25
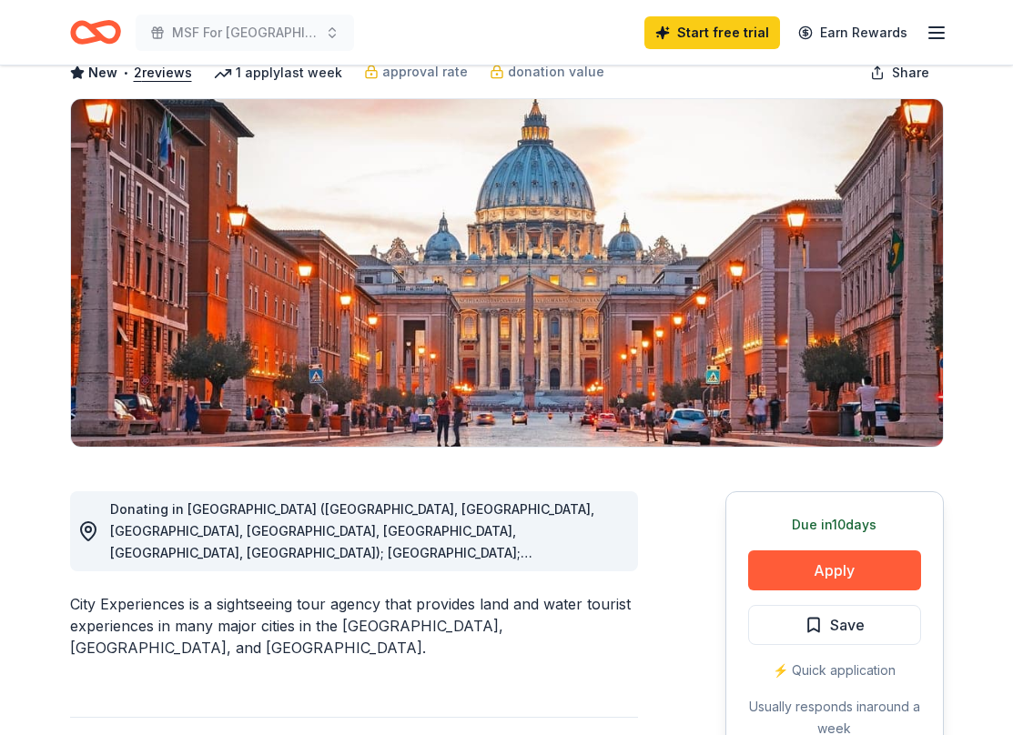
scroll to position [108, 0]
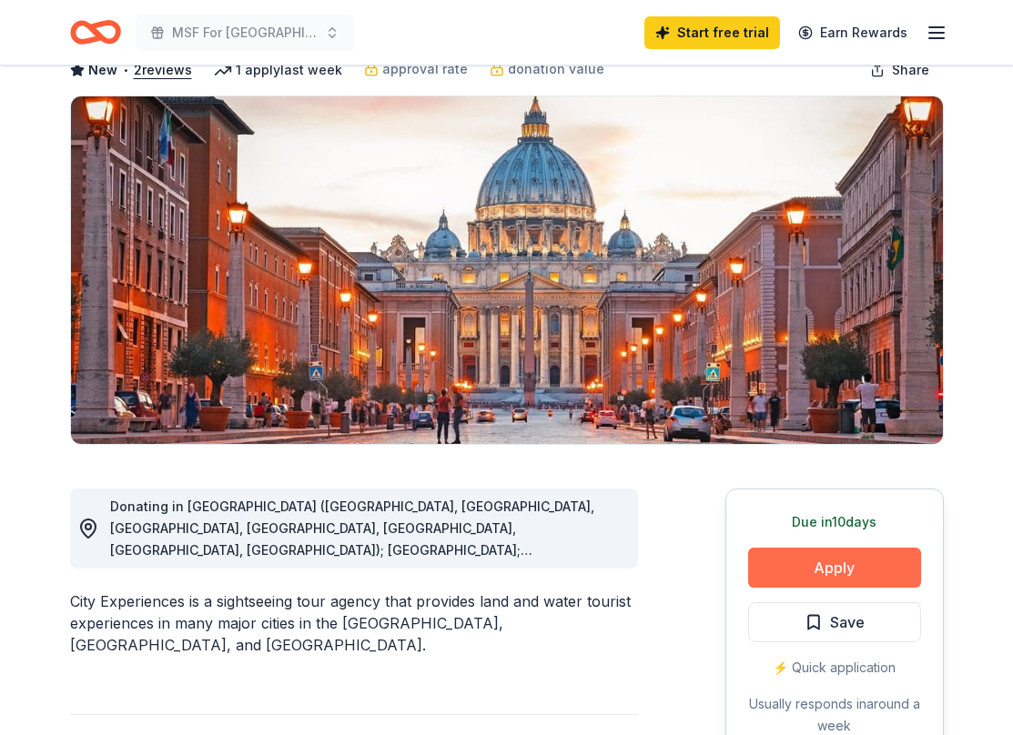
click at [781, 551] on button "Apply" at bounding box center [834, 568] width 173 height 40
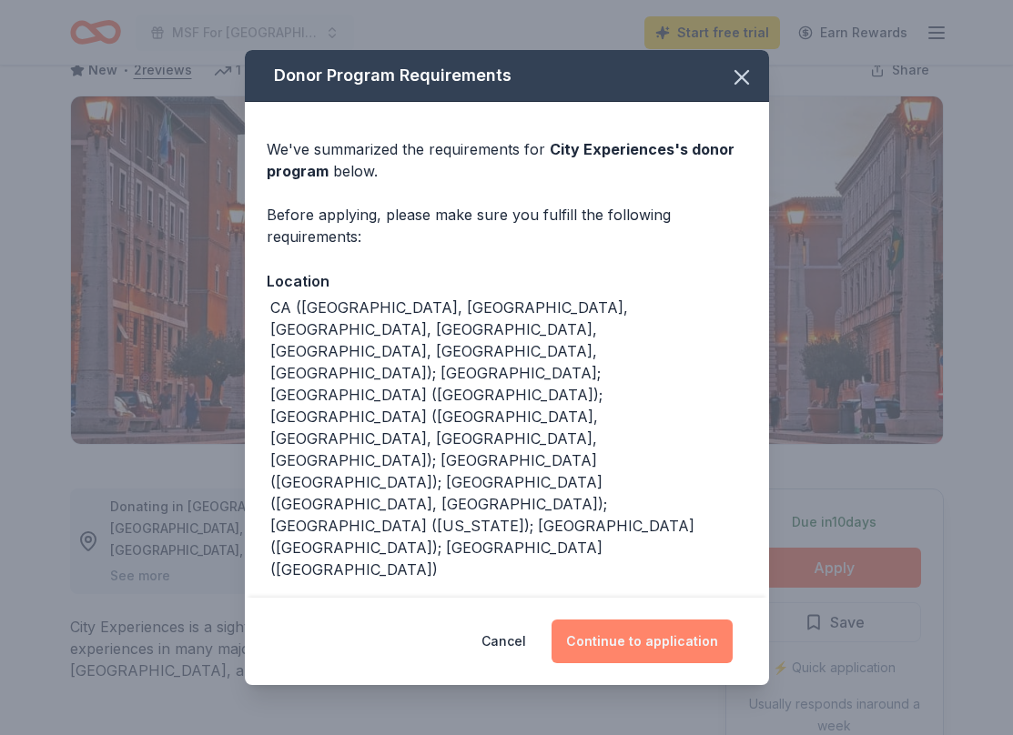
click at [614, 620] on button "Continue to application" at bounding box center [641, 642] width 181 height 44
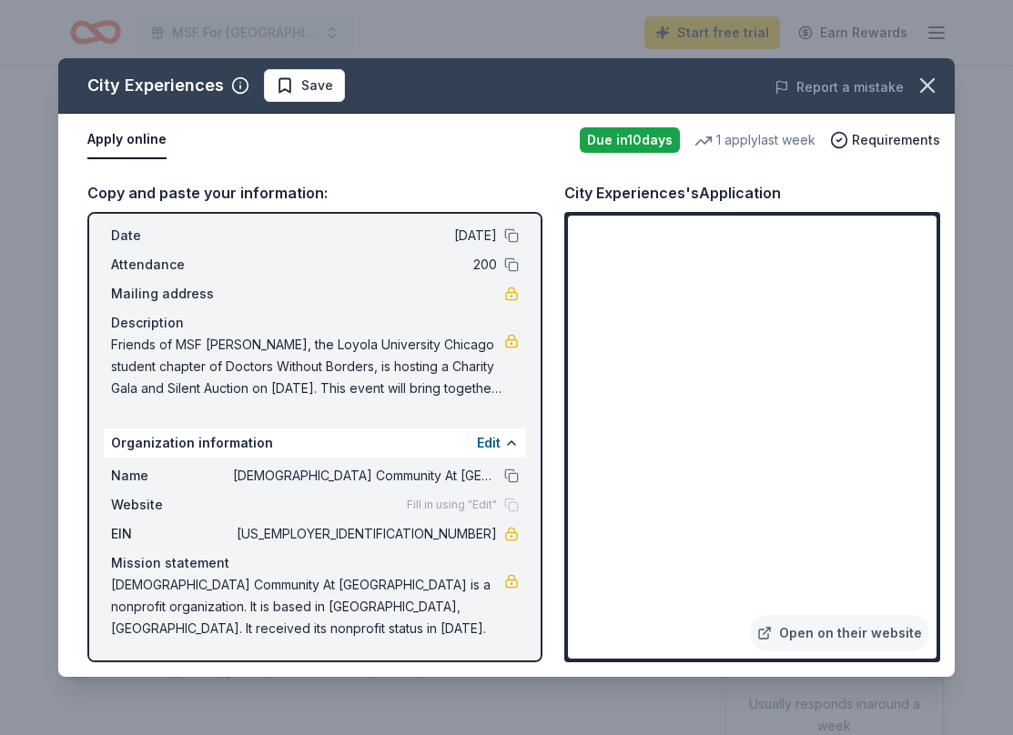
scroll to position [70, 0]
click at [357, 362] on span "Friends of MSF [PERSON_NAME], the Loyola University Chicago student chapter of …" at bounding box center [307, 366] width 393 height 66
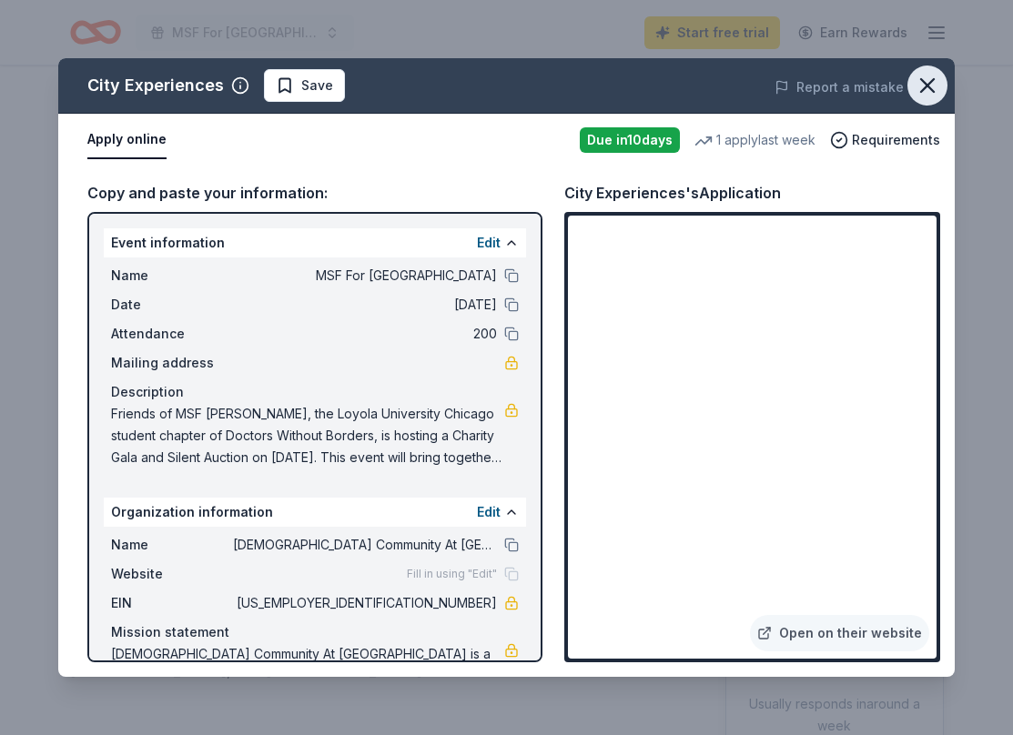
click at [931, 89] on icon "button" at bounding box center [927, 85] width 13 height 13
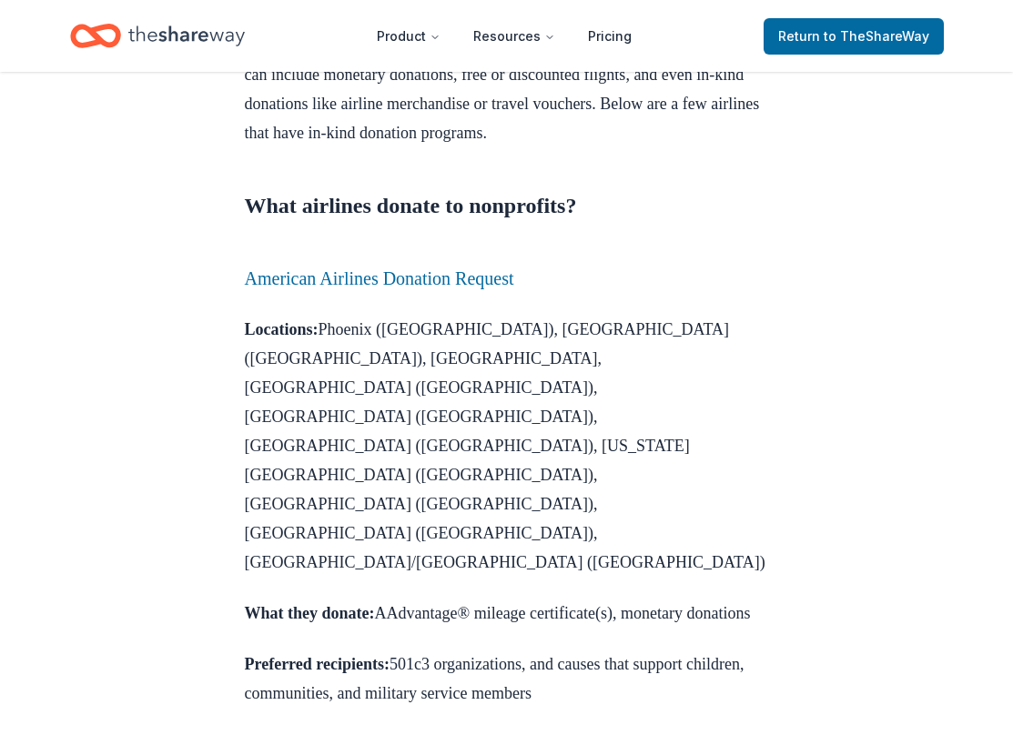
scroll to position [961, 0]
click at [274, 287] on link "American Airlines Donation Request" at bounding box center [379, 277] width 269 height 20
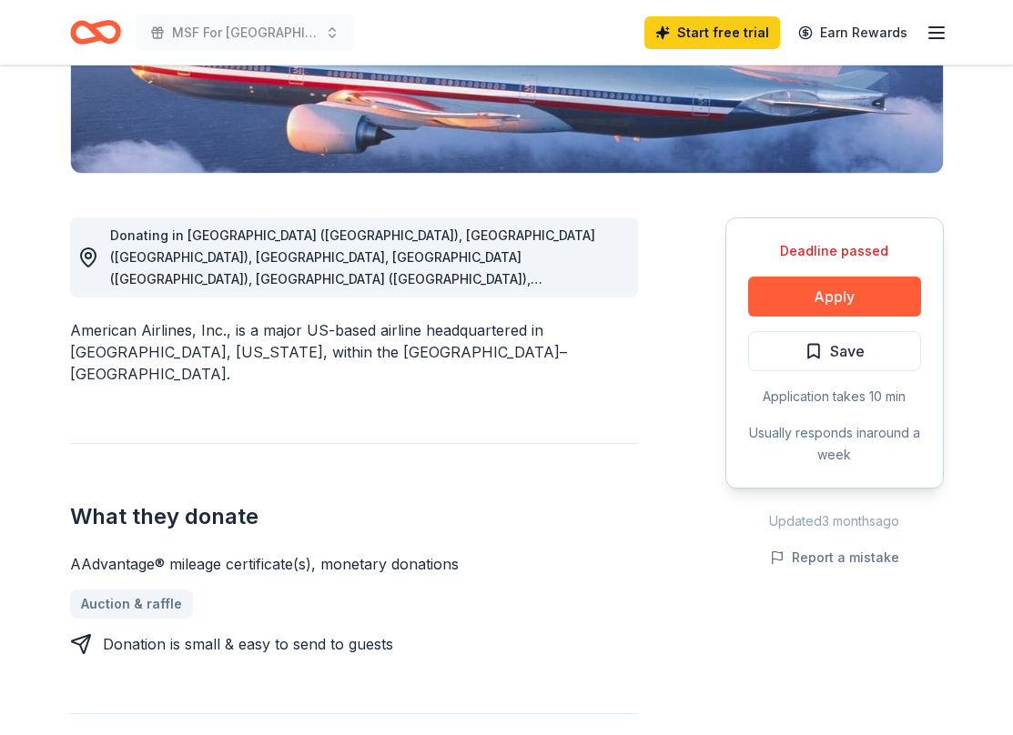
scroll to position [383, 0]
